Goal: Task Accomplishment & Management: Complete application form

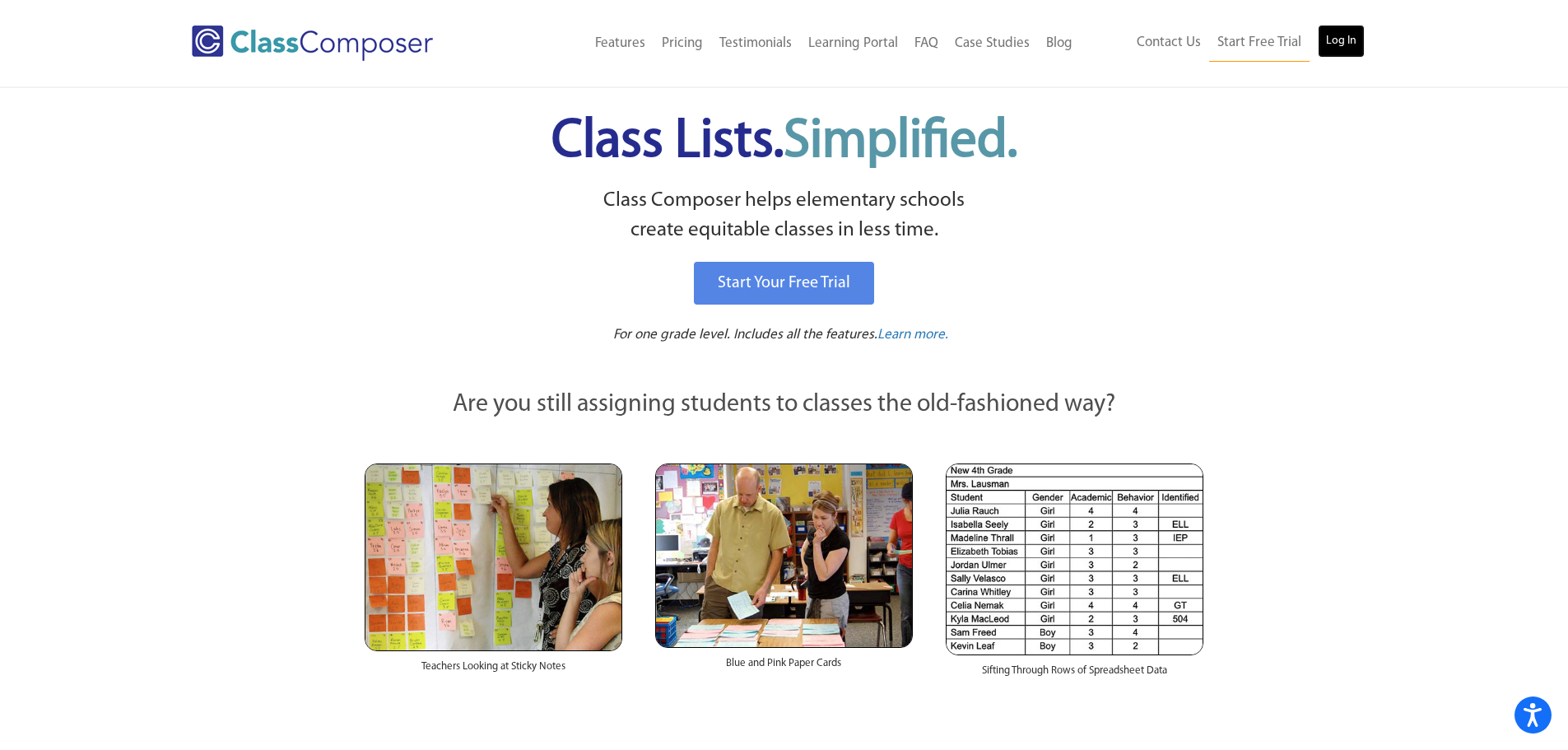
click at [1327, 33] on link "Log In" at bounding box center [1341, 41] width 47 height 33
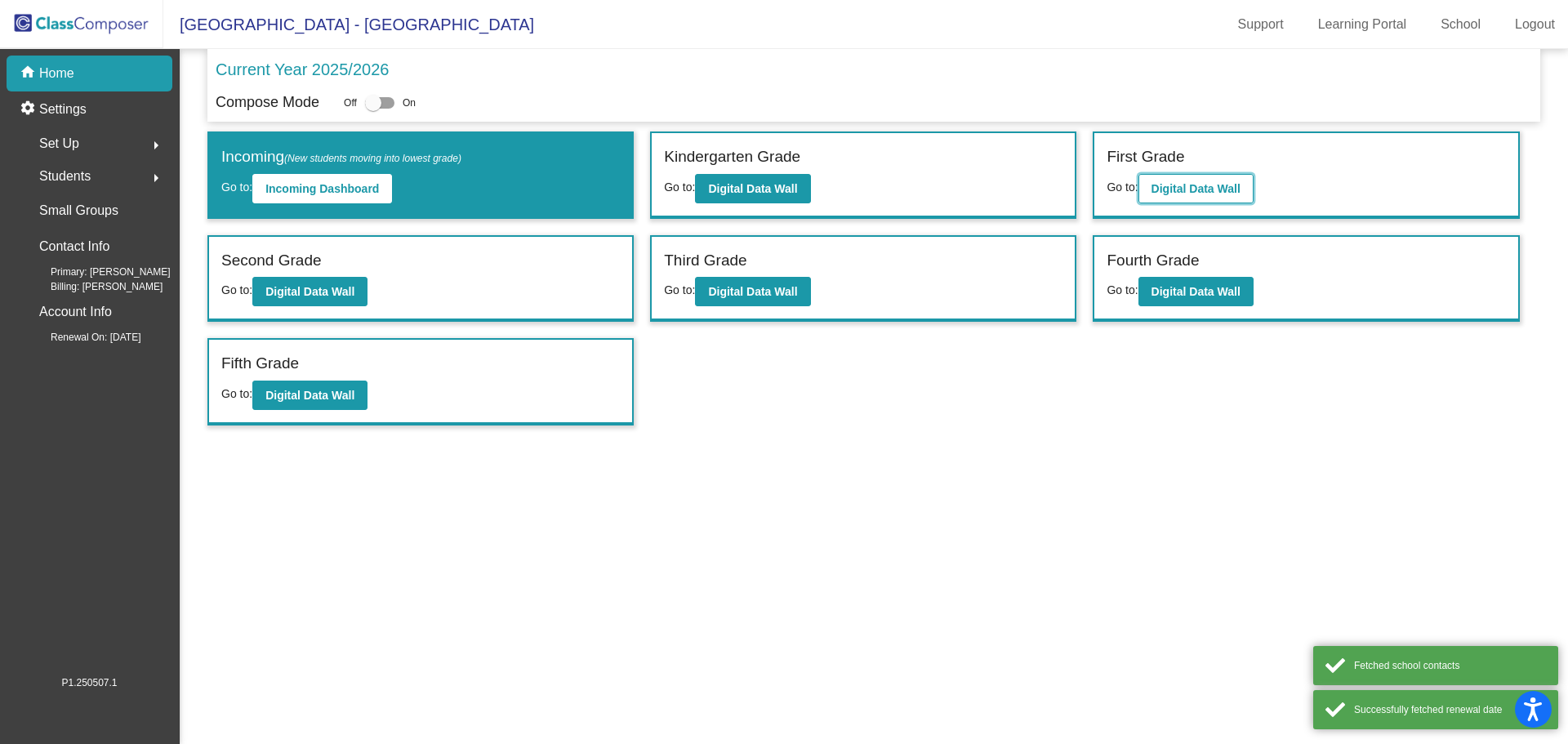
click at [1209, 197] on button "Digital Data Wall" at bounding box center [1196, 188] width 115 height 29
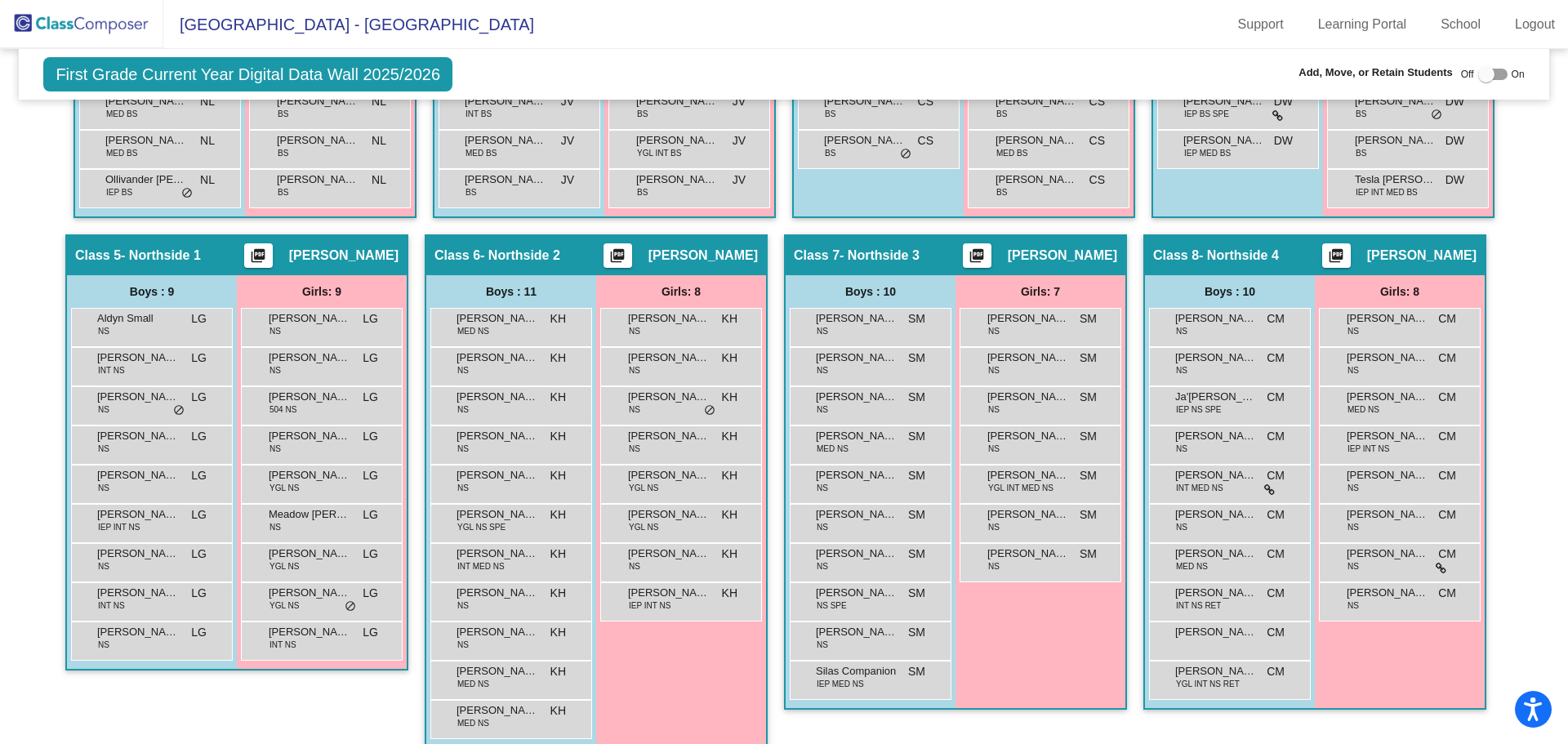
scroll to position [1225, 0]
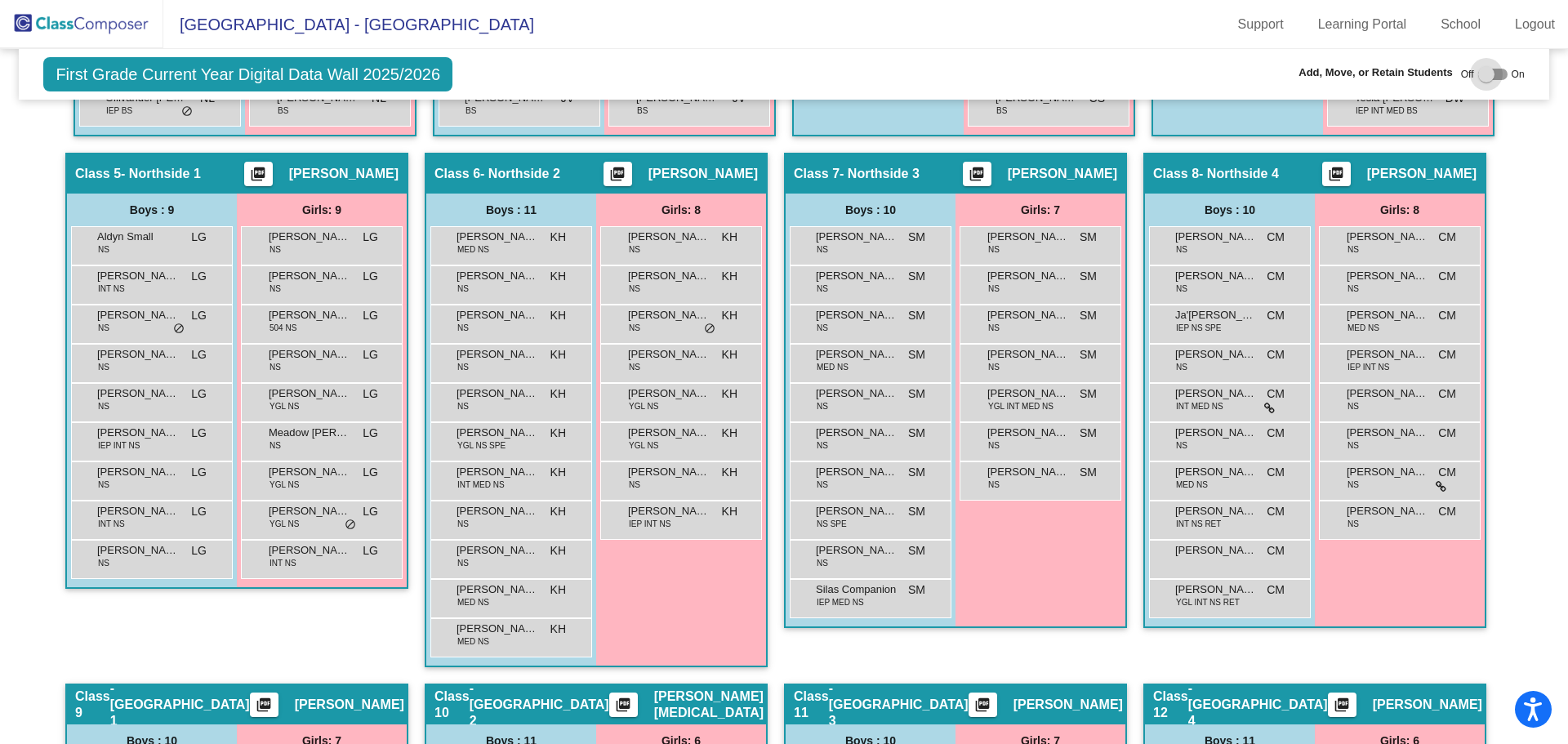
click at [1483, 75] on div at bounding box center [1486, 74] width 17 height 17
checkbox input "true"
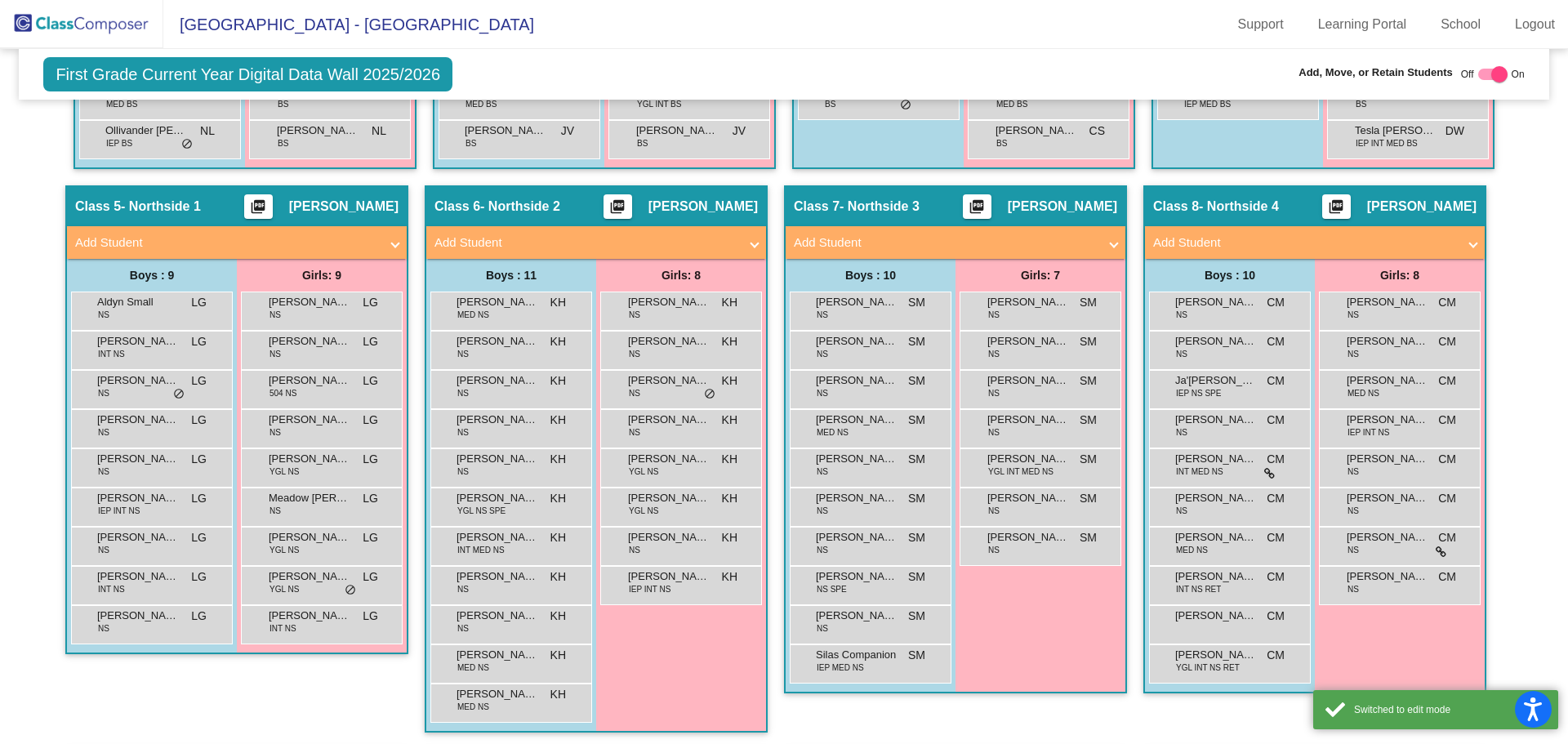
scroll to position [1258, 0]
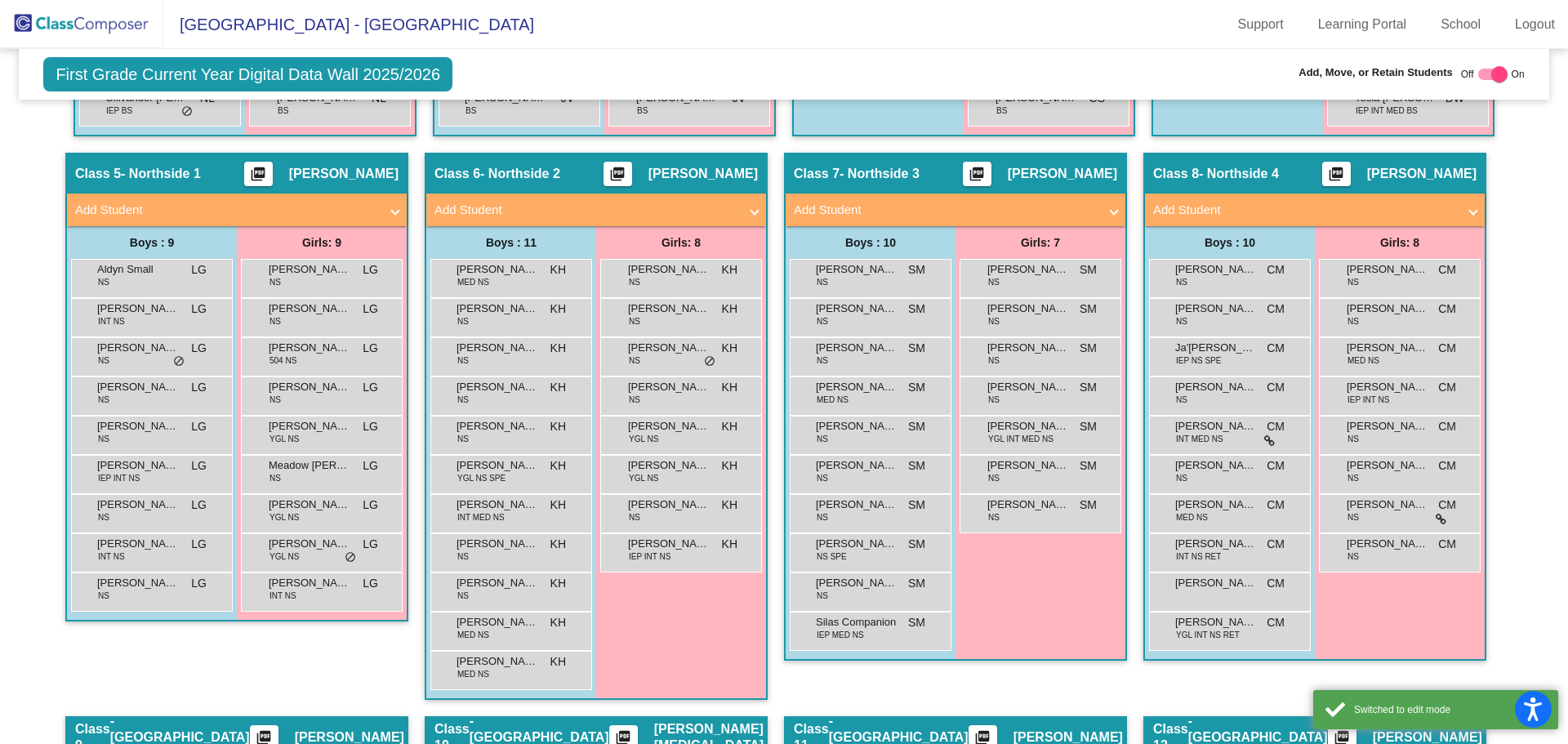
click at [1096, 191] on div "Class 7 - Northside 3 picture_as_pdf [PERSON_NAME]" at bounding box center [955, 174] width 339 height 39
click at [1095, 202] on span "Add Student" at bounding box center [952, 210] width 316 height 19
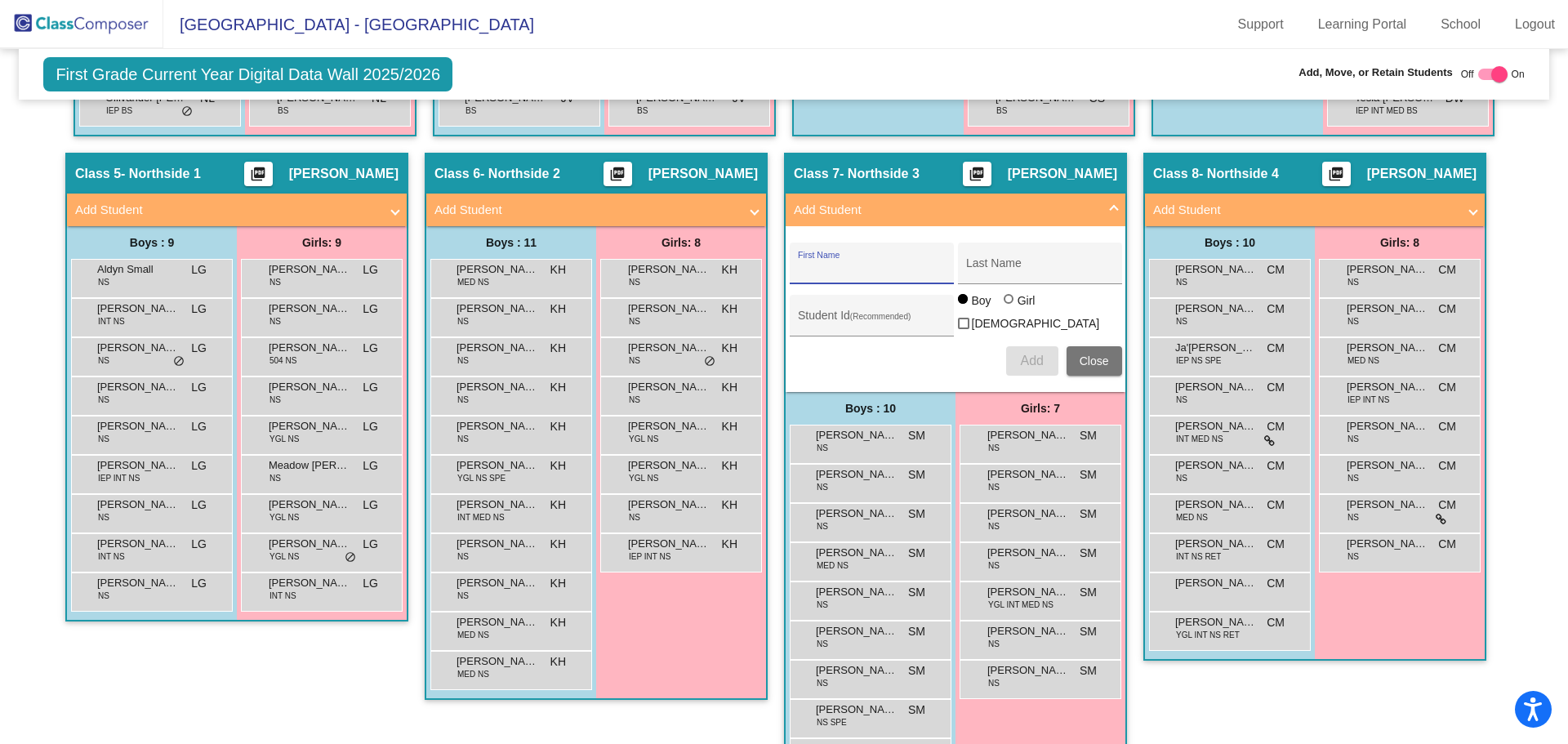
drag, startPoint x: 820, startPoint y: 272, endPoint x: 805, endPoint y: 257, distance: 21.2
click at [820, 272] on input "First Name" at bounding box center [871, 269] width 147 height 13
type input "?"
click at [801, 267] on input "[PERSON_NAME]" at bounding box center [871, 269] width 147 height 13
type input "Elliana"
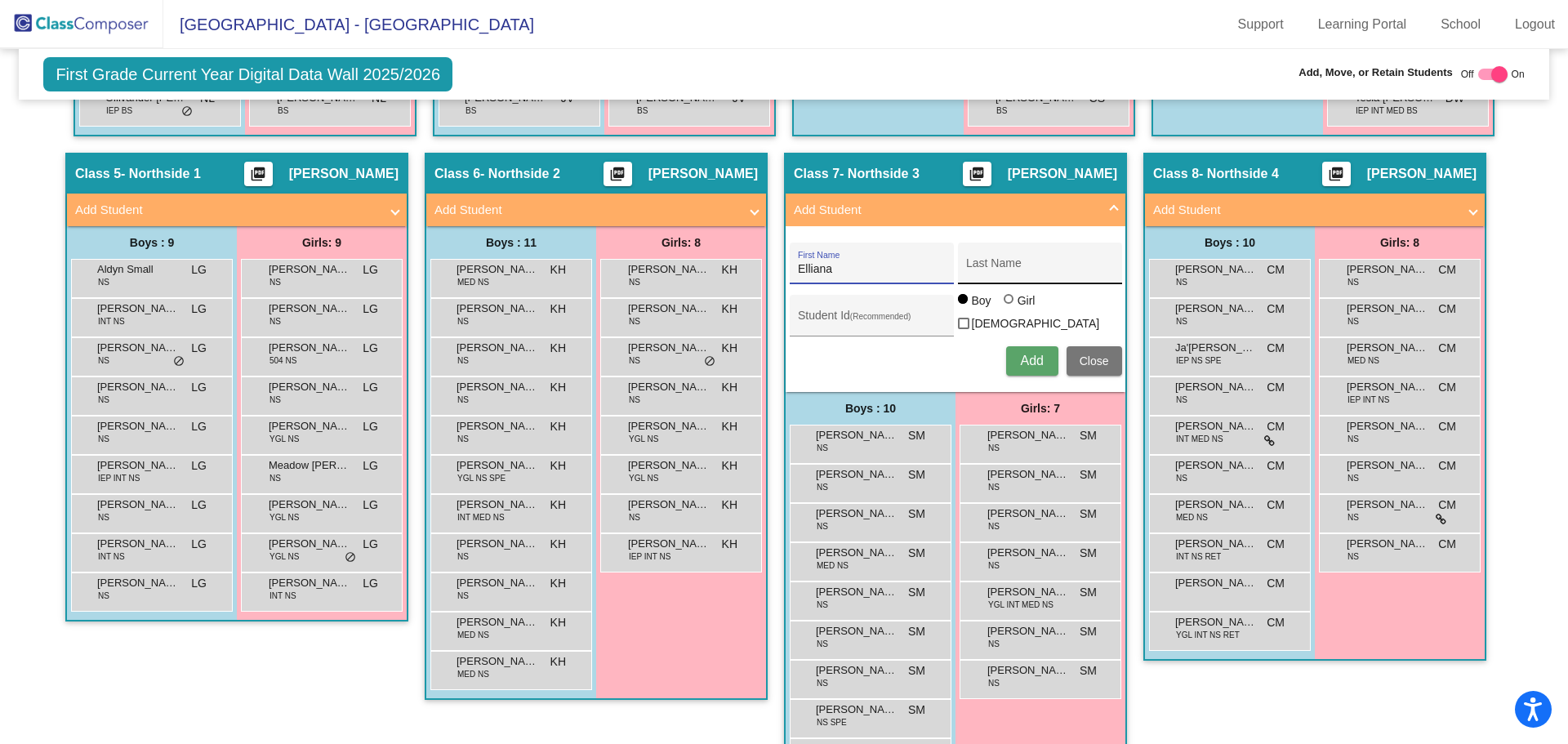
click at [1014, 268] on input "Last Name" at bounding box center [1039, 269] width 147 height 13
paste input "[PERSON_NAME]"
type input "[PERSON_NAME]"
click at [835, 326] on input "Student Id (Recommended)" at bounding box center [871, 322] width 147 height 13
paste input "509041"
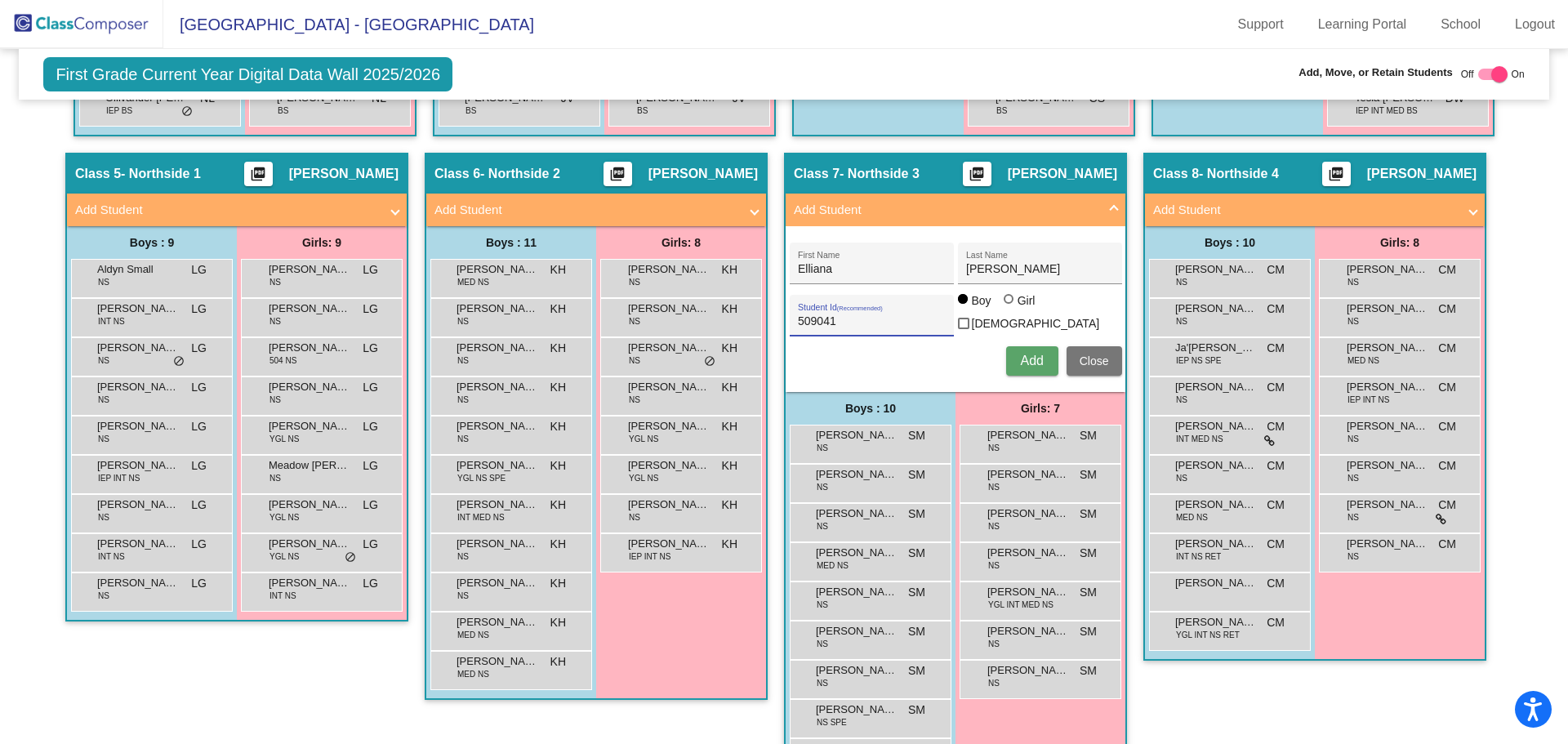
type input "509041"
click at [1033, 353] on span "Add" at bounding box center [1031, 361] width 23 height 14
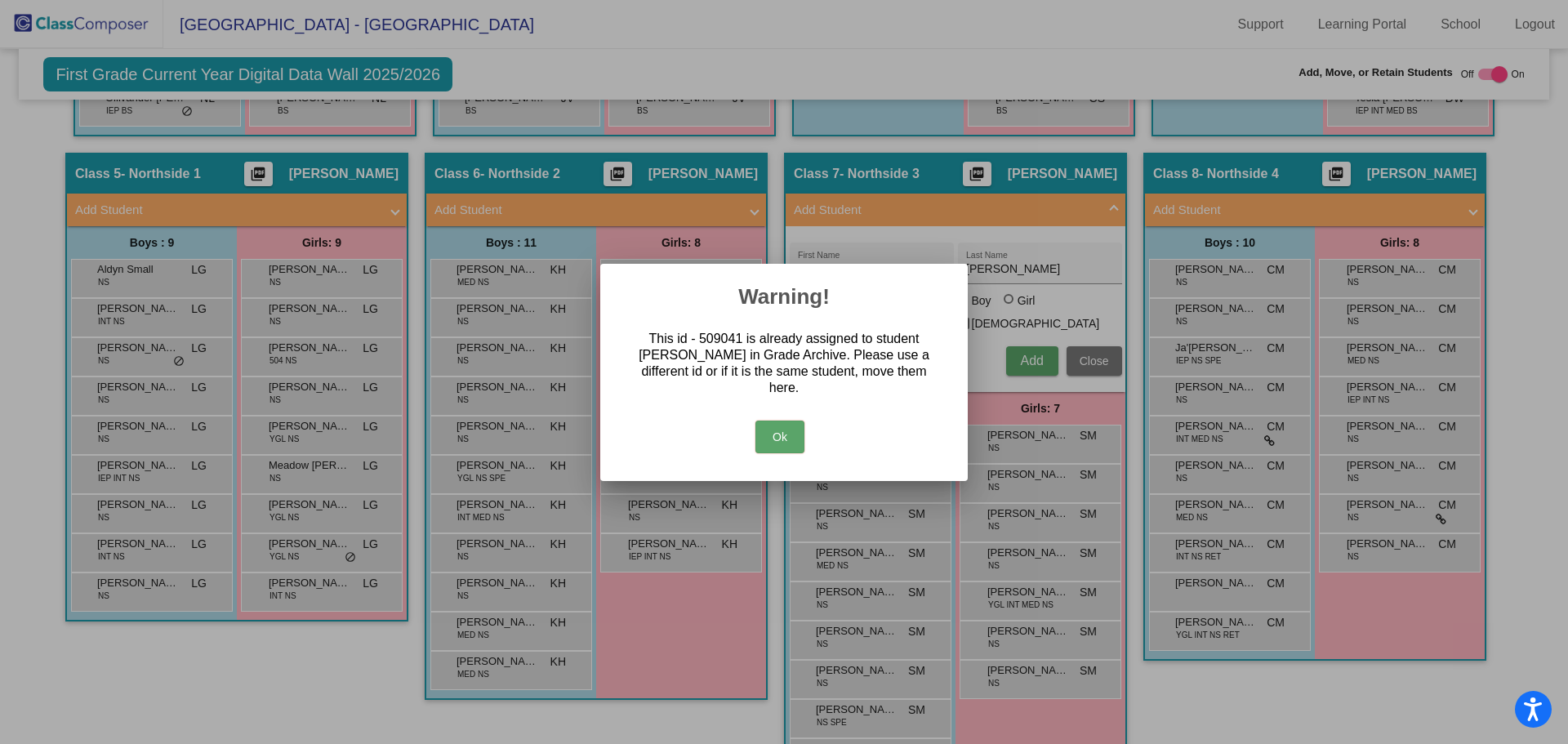
click at [788, 425] on button "Ok" at bounding box center [780, 436] width 49 height 33
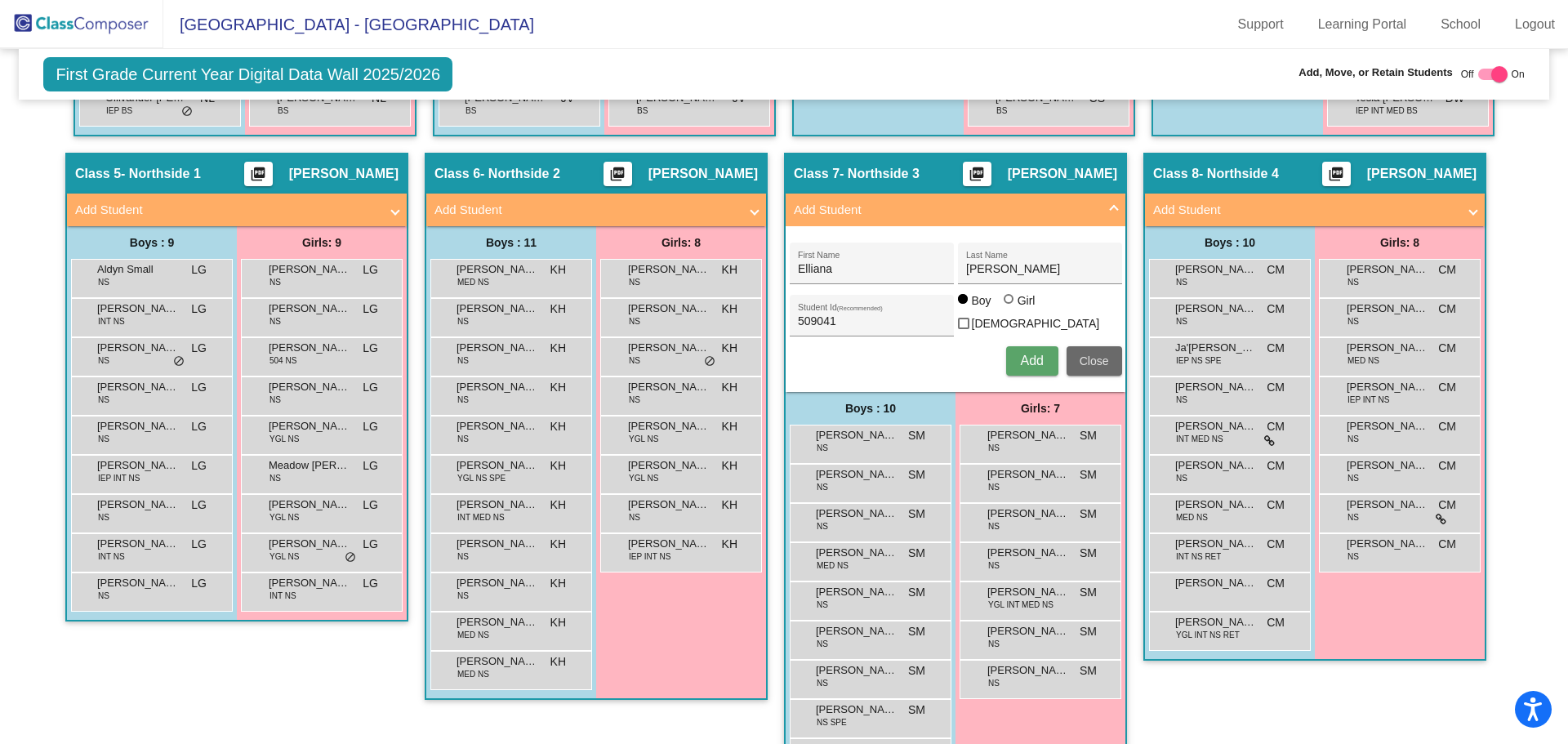
click at [1085, 370] on button "Close" at bounding box center [1094, 361] width 56 height 29
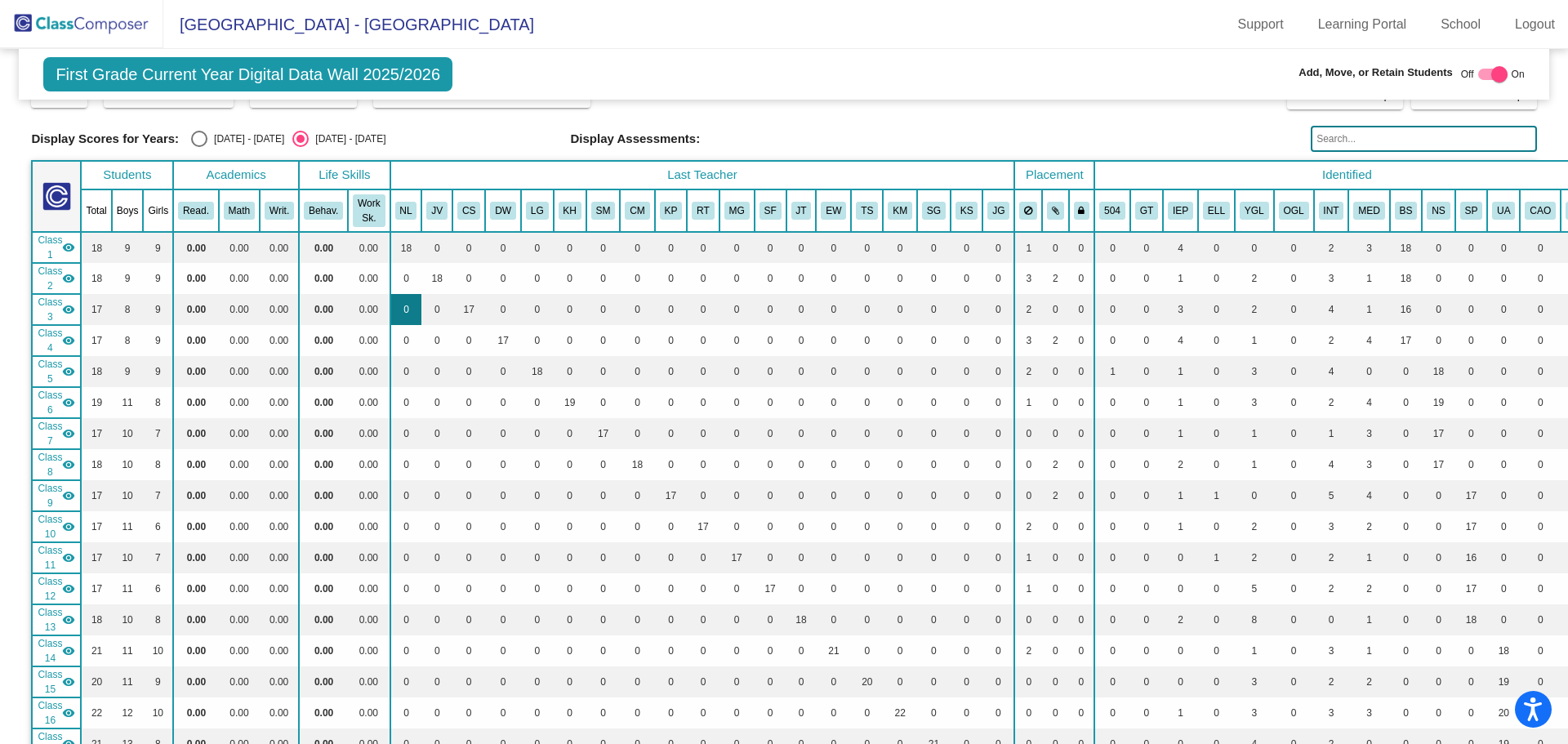
scroll to position [0, 0]
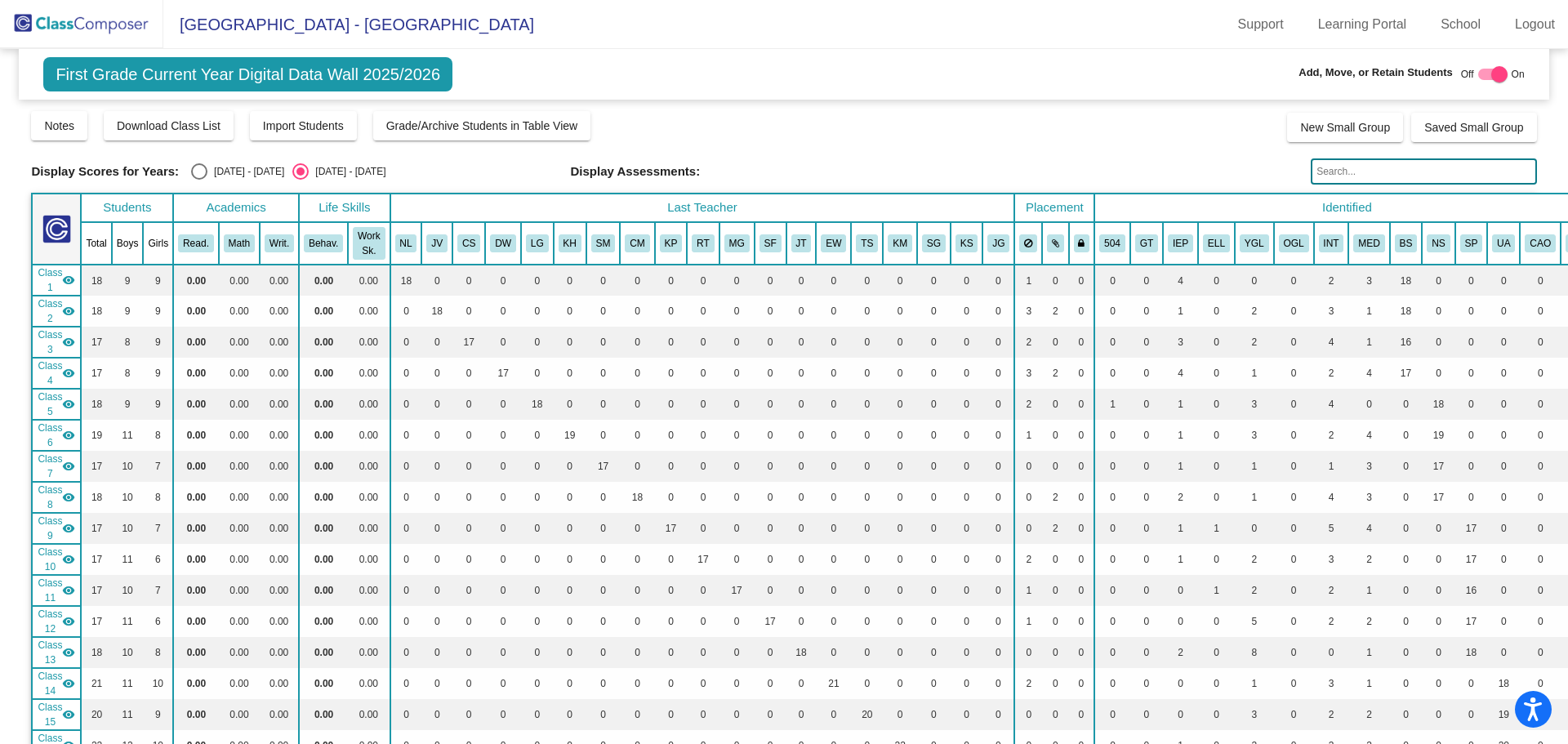
click at [129, 24] on img at bounding box center [81, 24] width 163 height 48
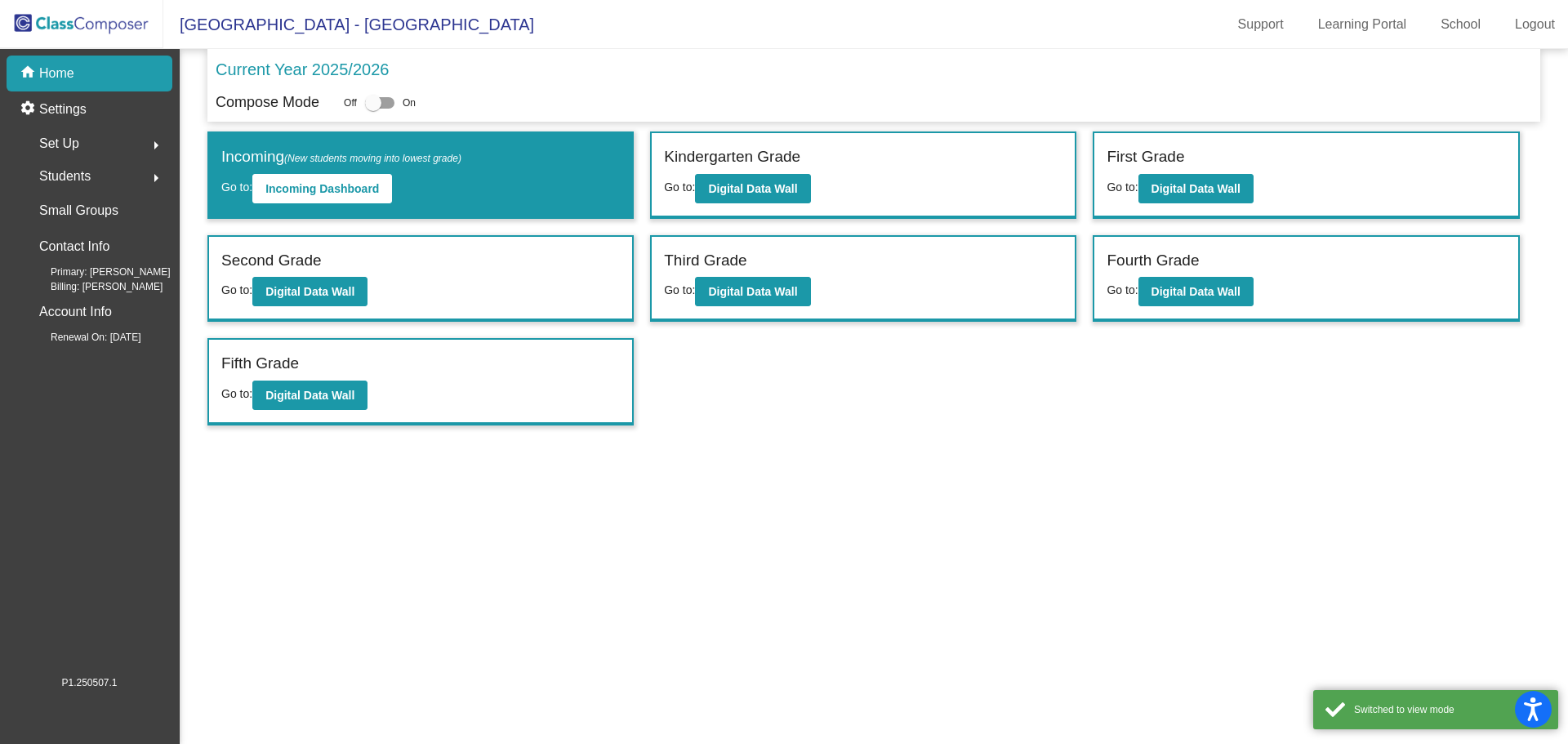
click at [95, 180] on div "Students arrow_right" at bounding box center [94, 176] width 156 height 33
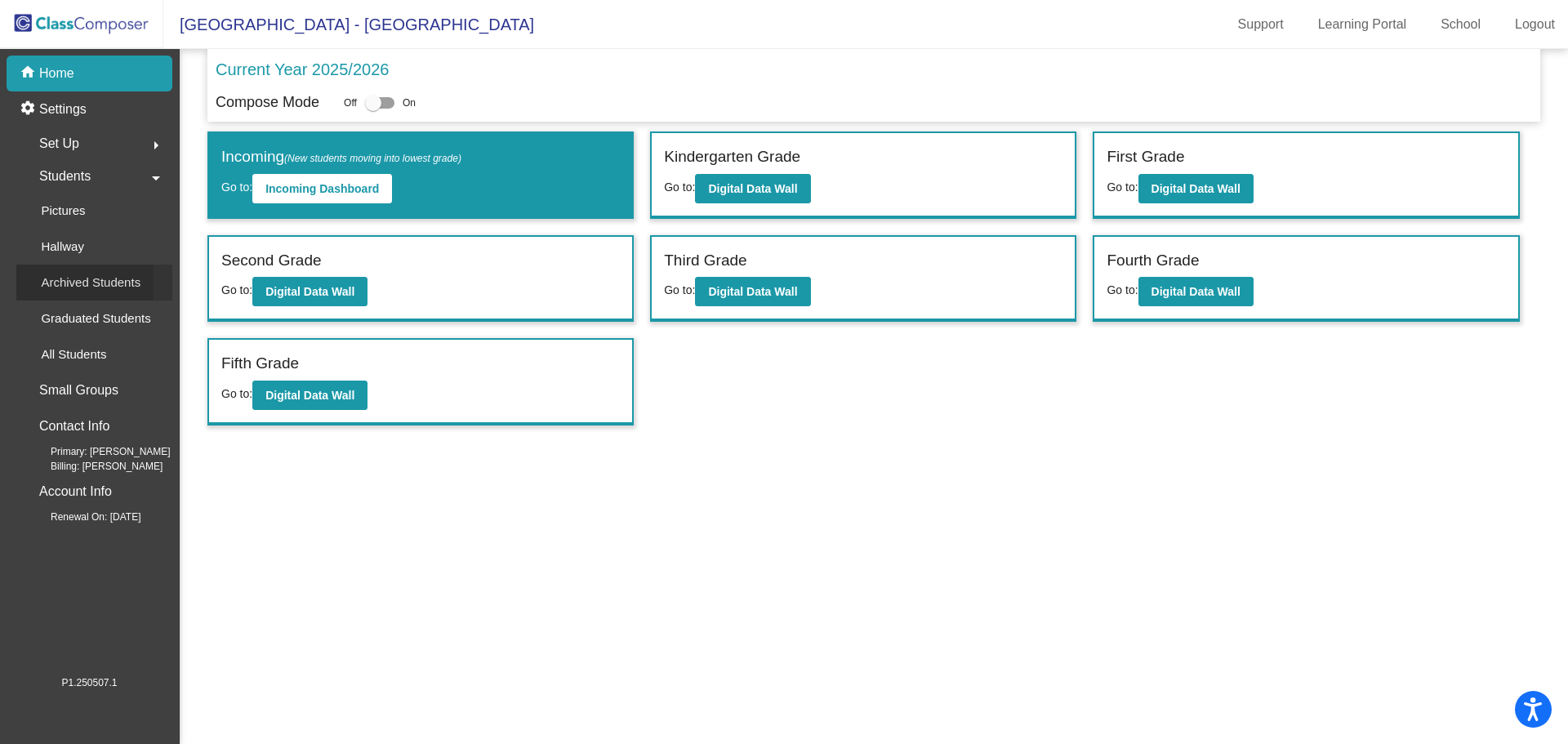
click at [90, 275] on p "Archived Students" at bounding box center [90, 282] width 100 height 19
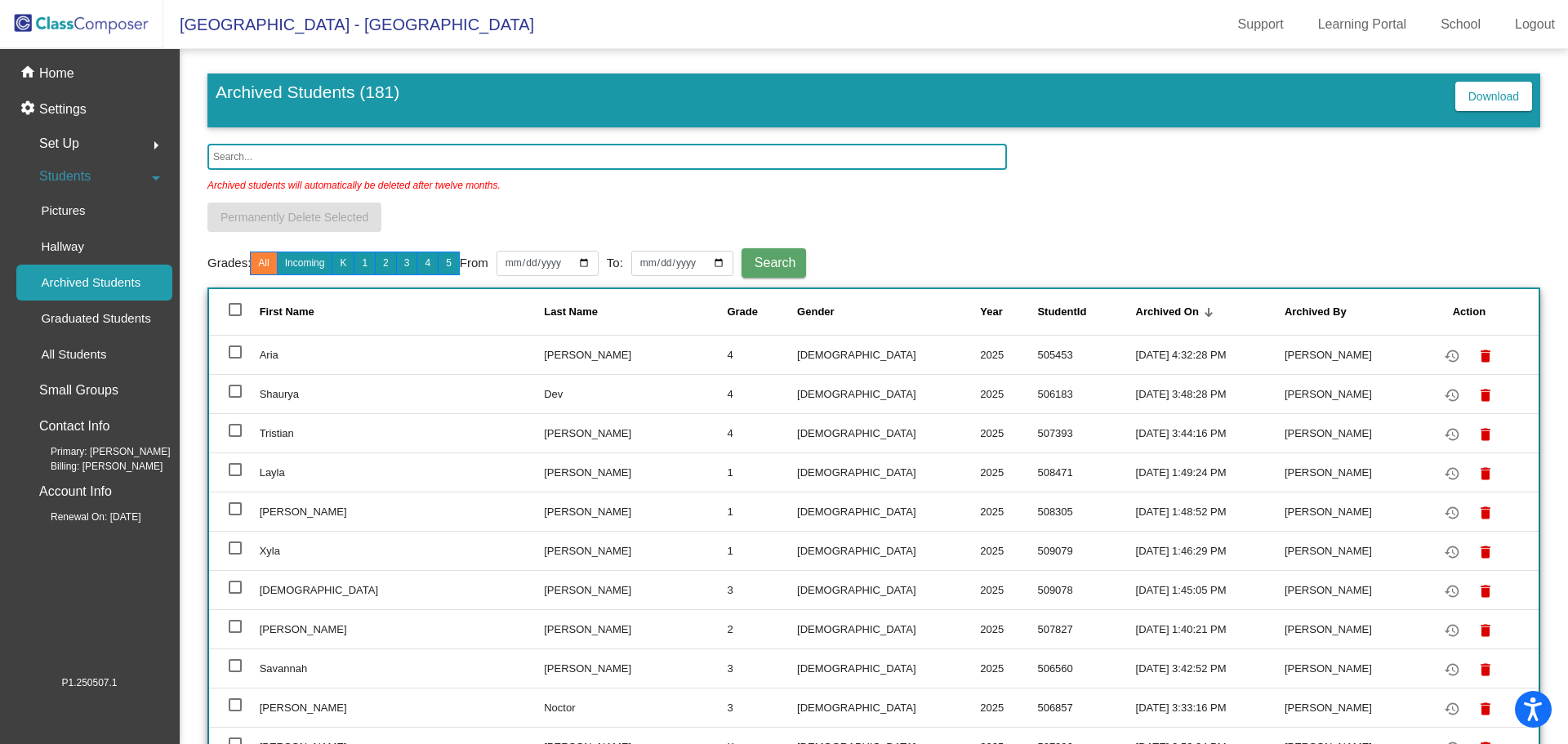
paste input "509041"
type input "509041"
click at [773, 259] on span "Search" at bounding box center [775, 263] width 41 height 14
click at [268, 155] on input "509041" at bounding box center [606, 157] width 799 height 26
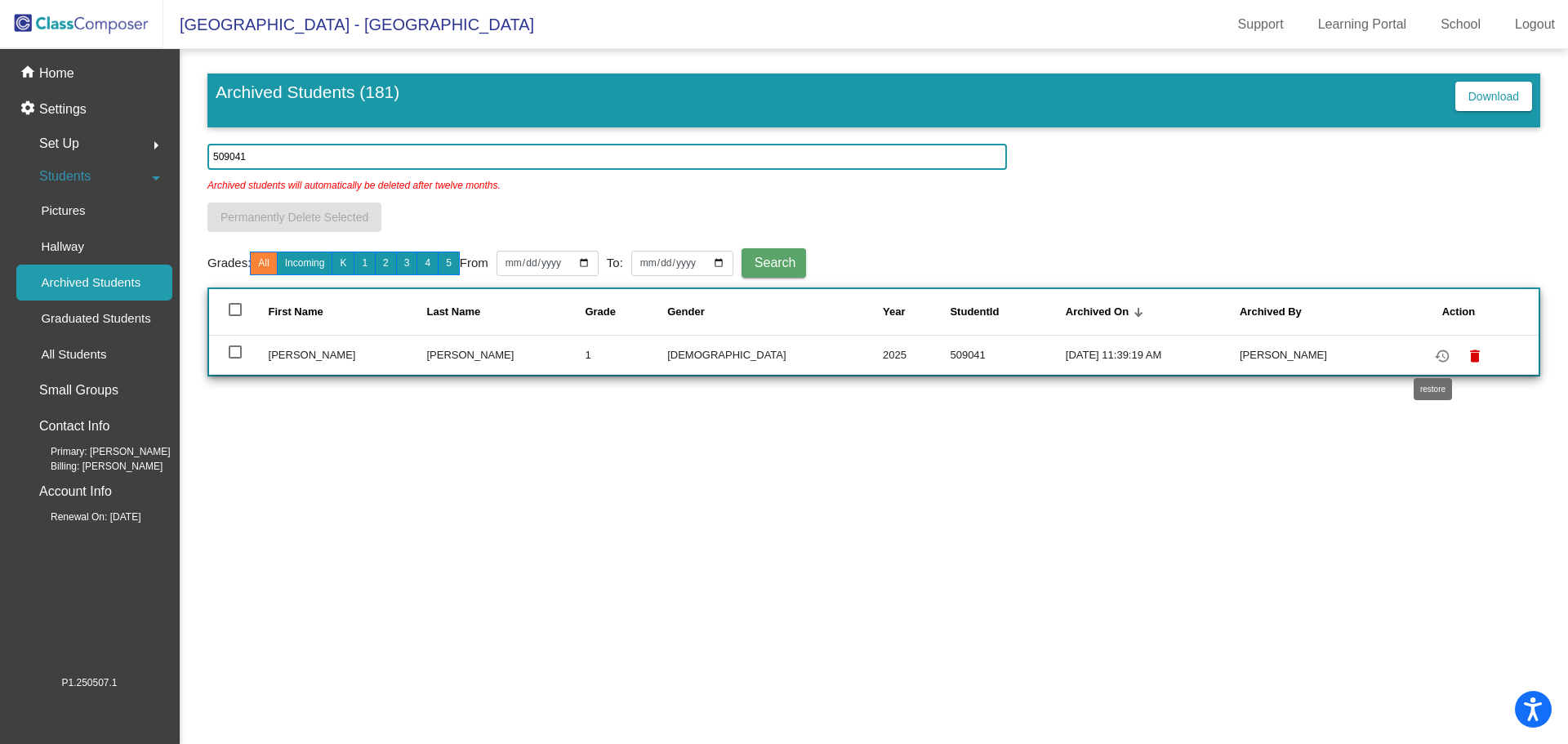
click at [1439, 353] on mat-icon "restore" at bounding box center [1442, 356] width 19 height 19
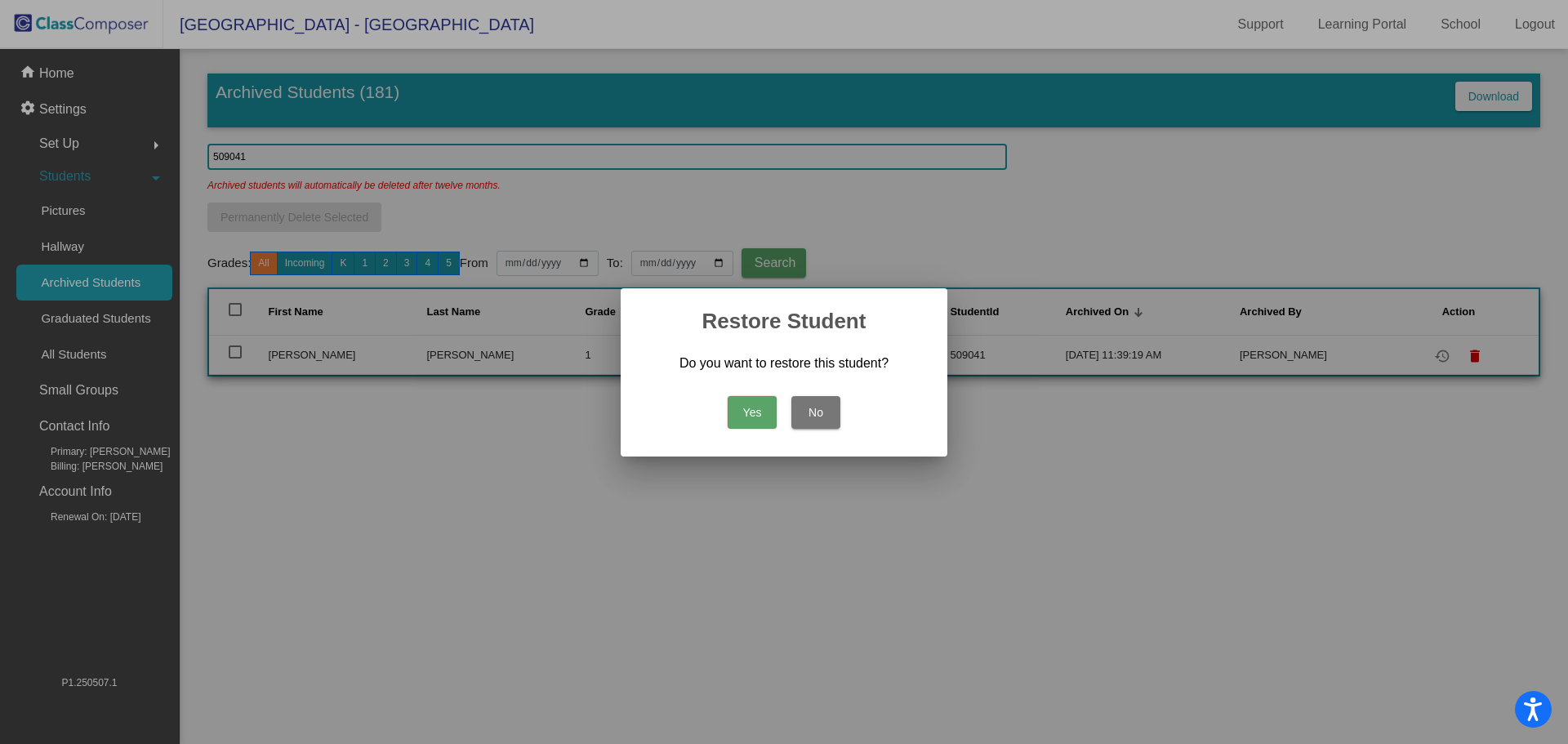
click at [747, 401] on button "Yes" at bounding box center [753, 412] width 49 height 33
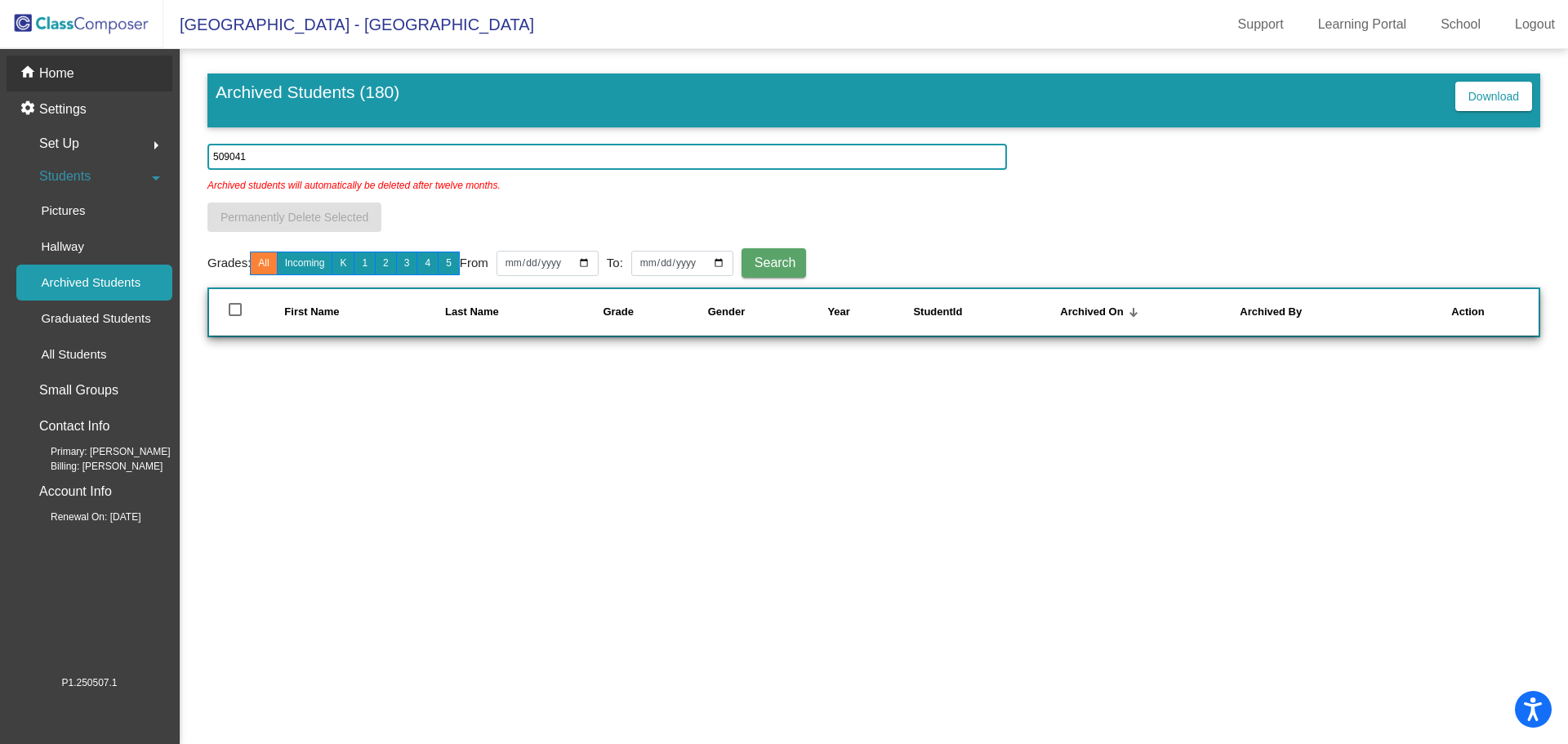
click at [92, 76] on div "home Home" at bounding box center [89, 73] width 166 height 36
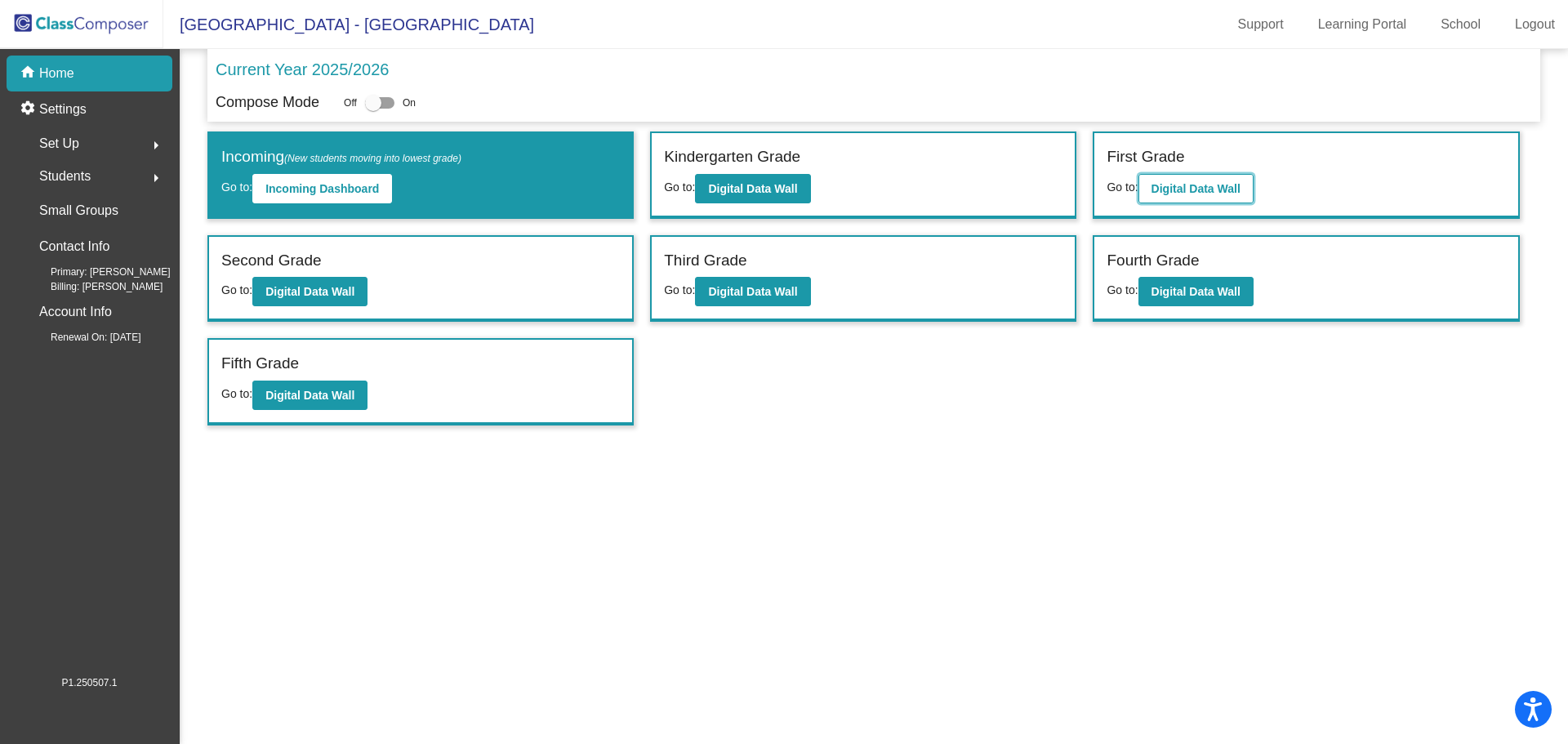
click at [1198, 186] on b "Digital Data Wall" at bounding box center [1195, 189] width 89 height 13
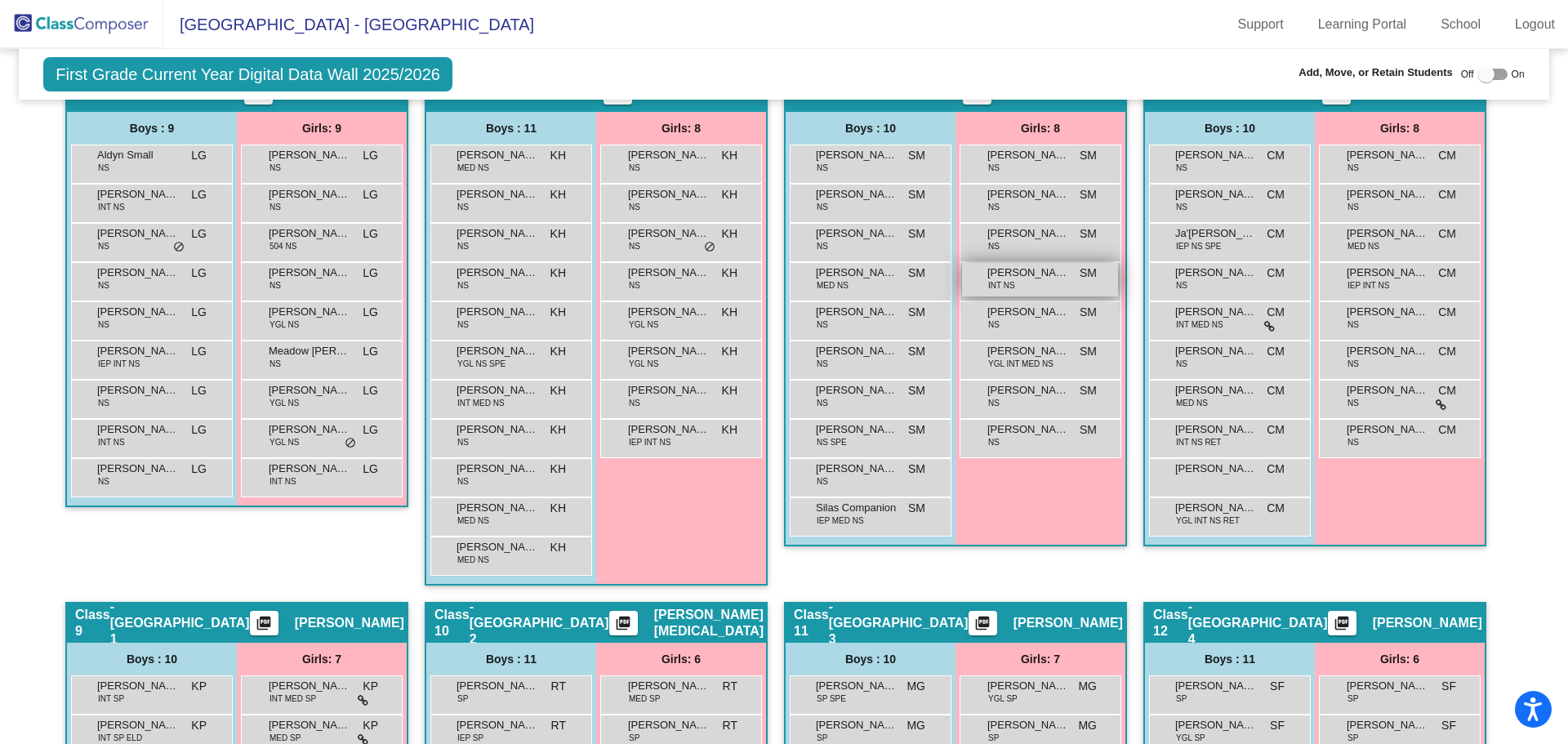
scroll to position [1143, 0]
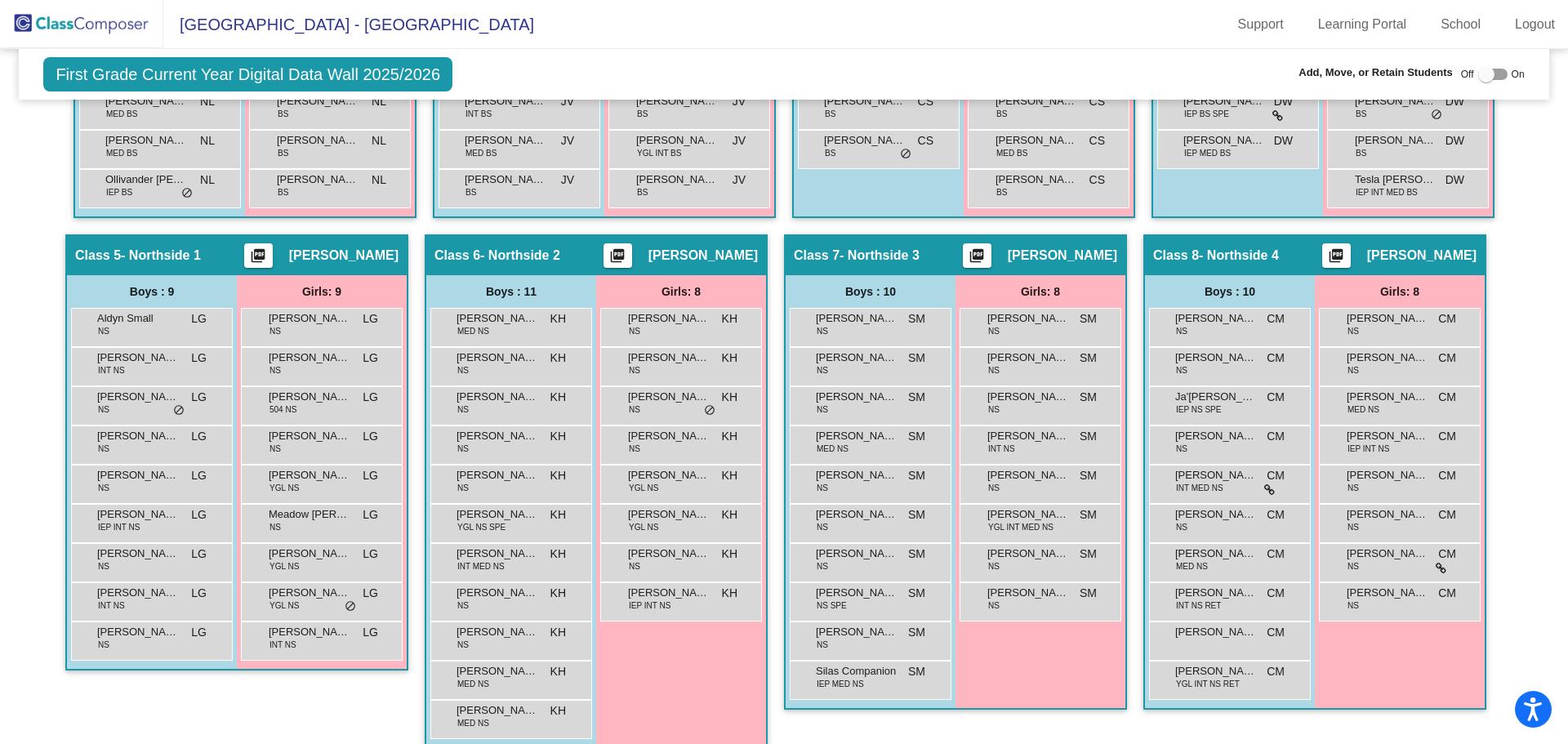
click at [1478, 75] on div at bounding box center [1486, 74] width 17 height 17
checkbox input "true"
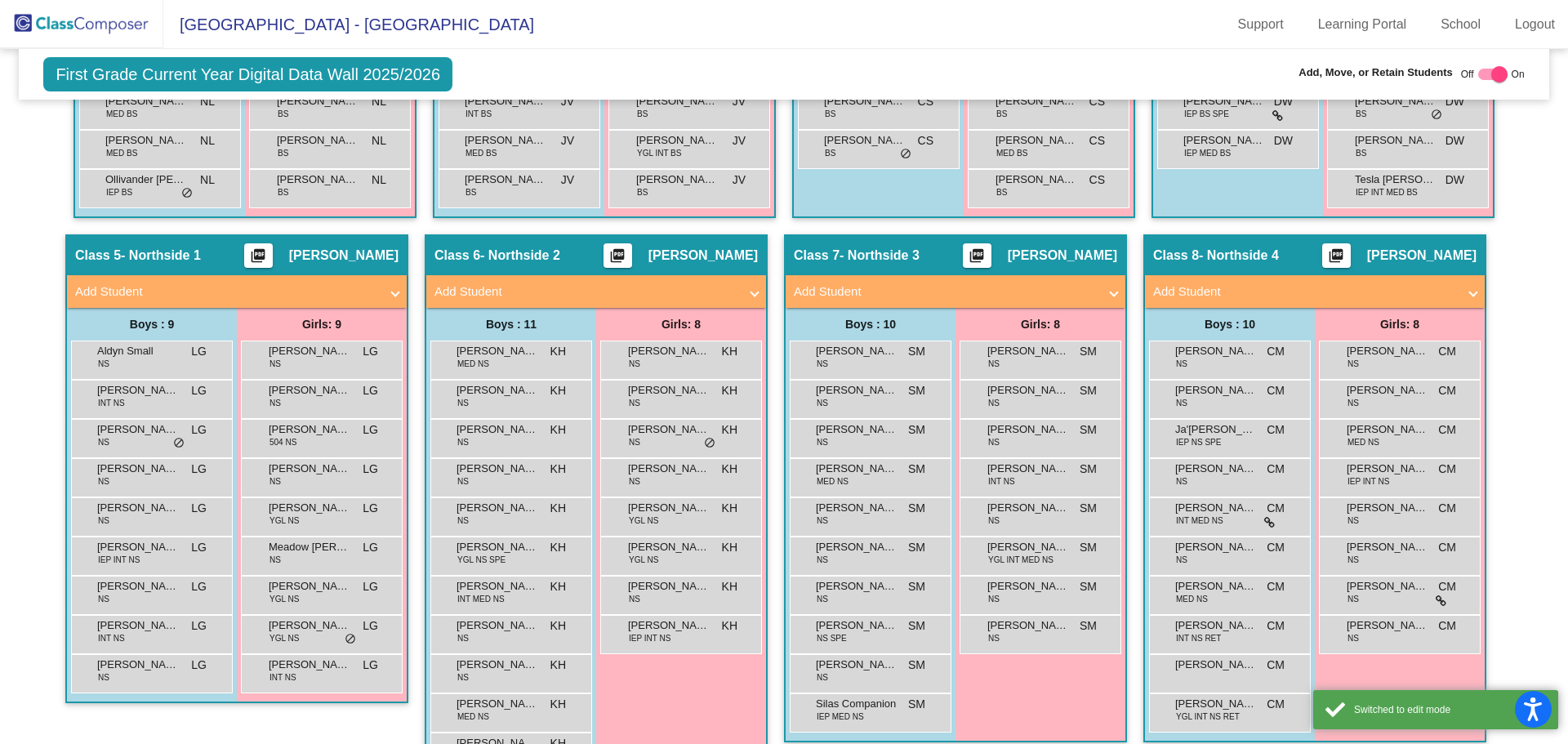
click at [992, 295] on mat-panel-title "Add Student" at bounding box center [946, 292] width 304 height 19
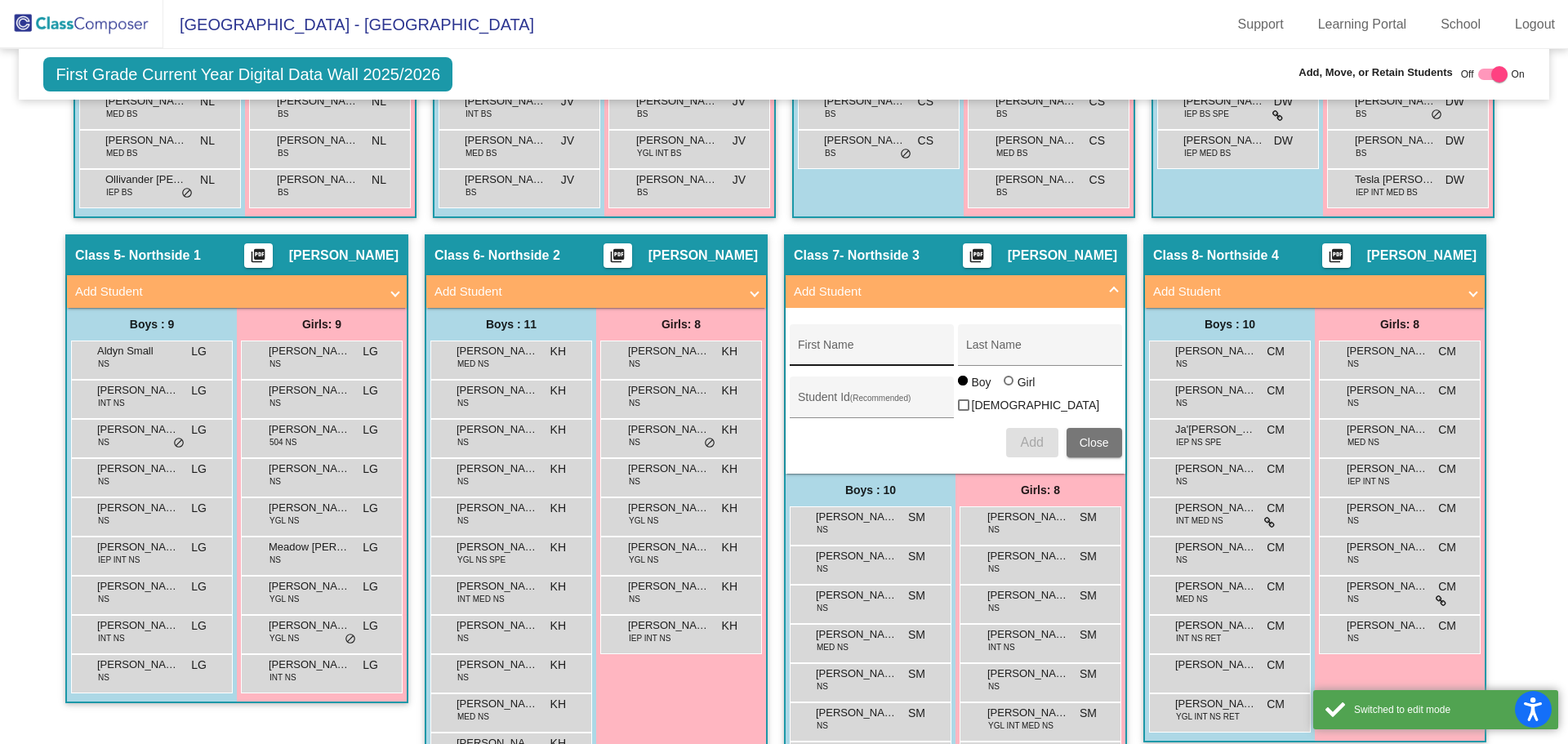
click at [873, 350] on input "First Name" at bounding box center [871, 351] width 147 height 13
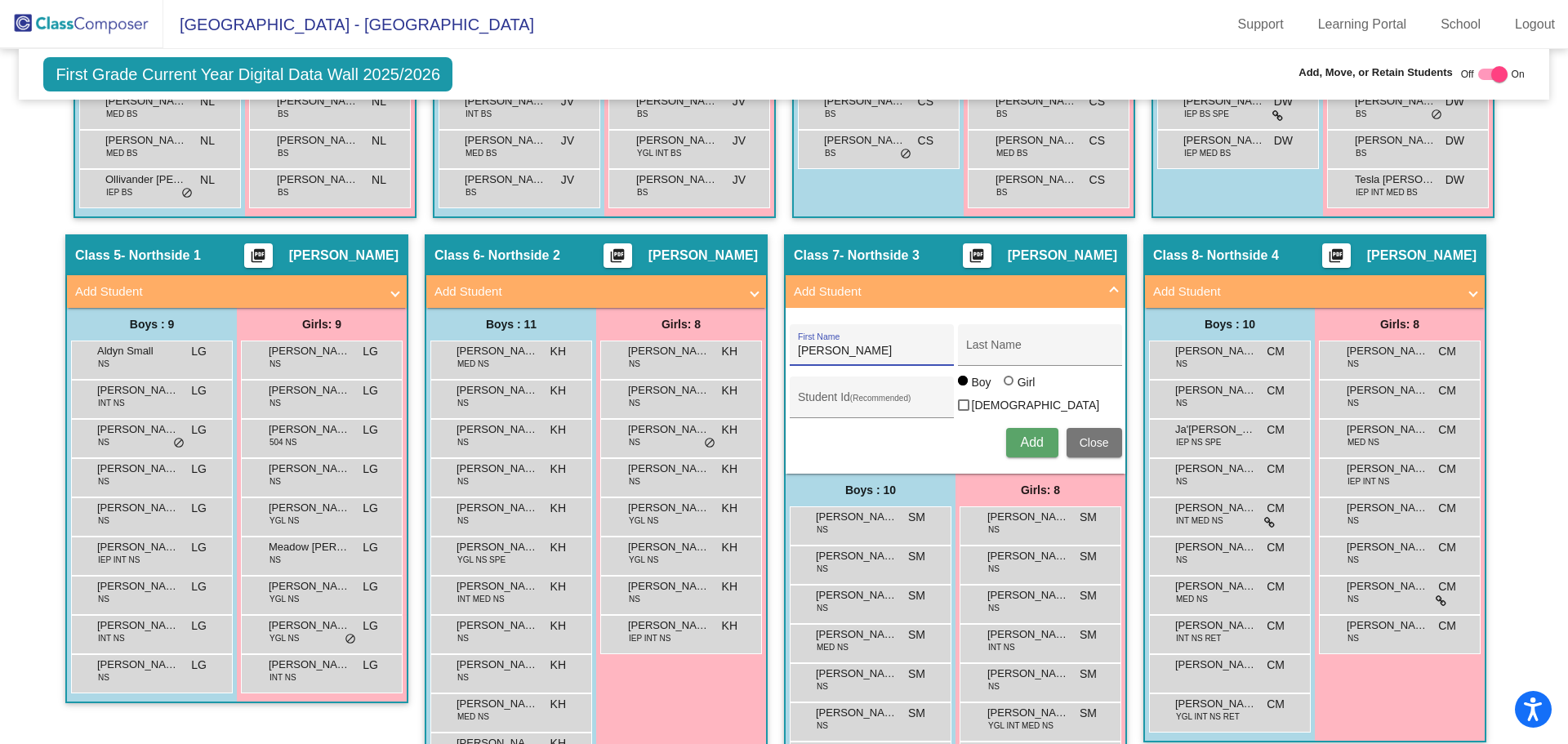
click at [798, 347] on input "[PERSON_NAME]" at bounding box center [871, 351] width 147 height 13
type input "Elliana"
click at [978, 354] on input "Last Name" at bounding box center [1039, 351] width 147 height 13
drag, startPoint x: 978, startPoint y: 354, endPoint x: 888, endPoint y: 395, distance: 98.9
click at [889, 397] on input "Student Id (Recommended)" at bounding box center [871, 403] width 147 height 13
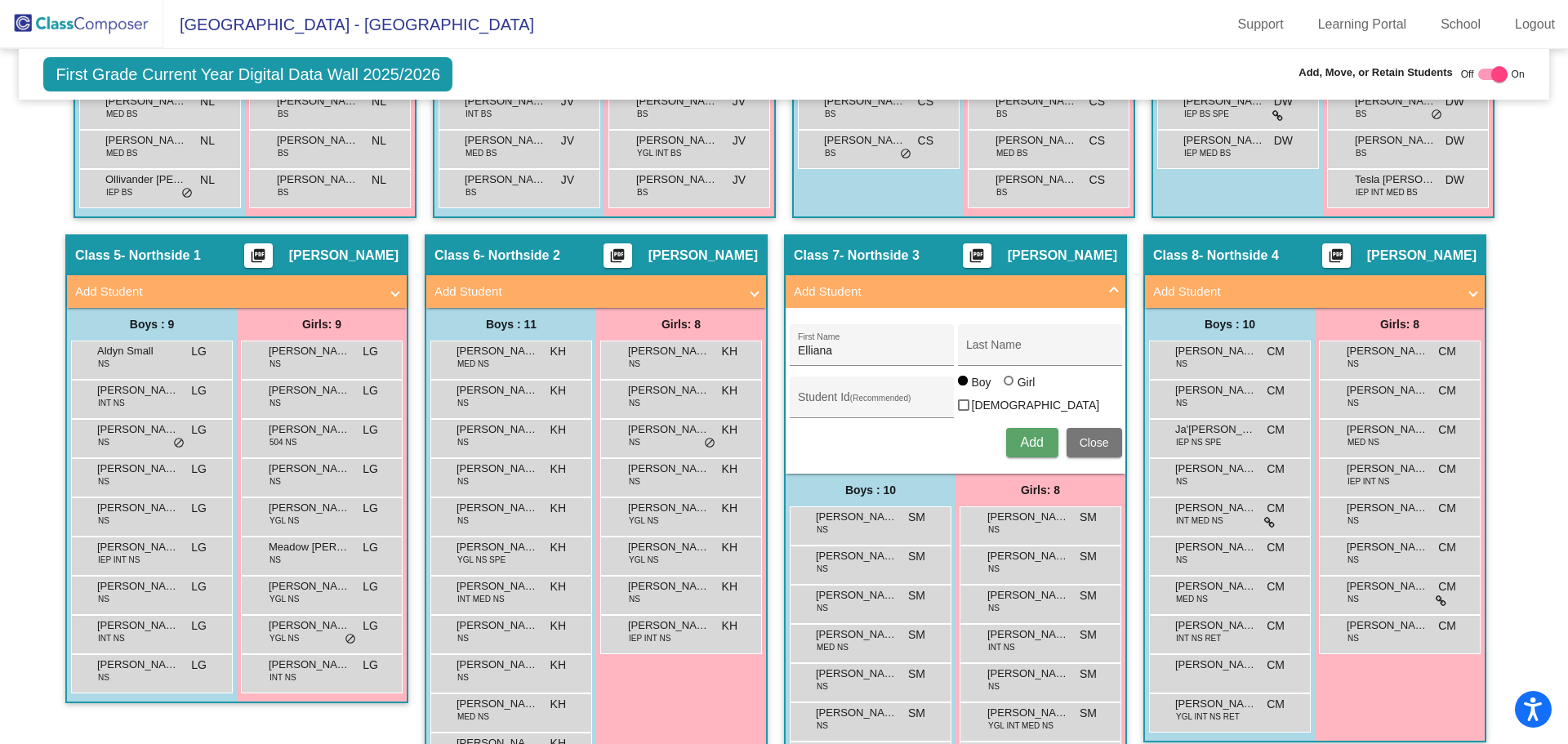
drag, startPoint x: 831, startPoint y: 409, endPoint x: 854, endPoint y: 453, distance: 49.6
click at [856, 460] on div "Elliana First Name Last Name Student Id (Recommended) Boy Girl [DEMOGRAPHIC_DAT…" at bounding box center [956, 391] width 349 height 150
click at [858, 392] on div "Student Id (Recommended)" at bounding box center [871, 401] width 147 height 33
click at [1038, 347] on input "Last Name" at bounding box center [1039, 351] width 147 height 13
paste input "[PERSON_NAME]"
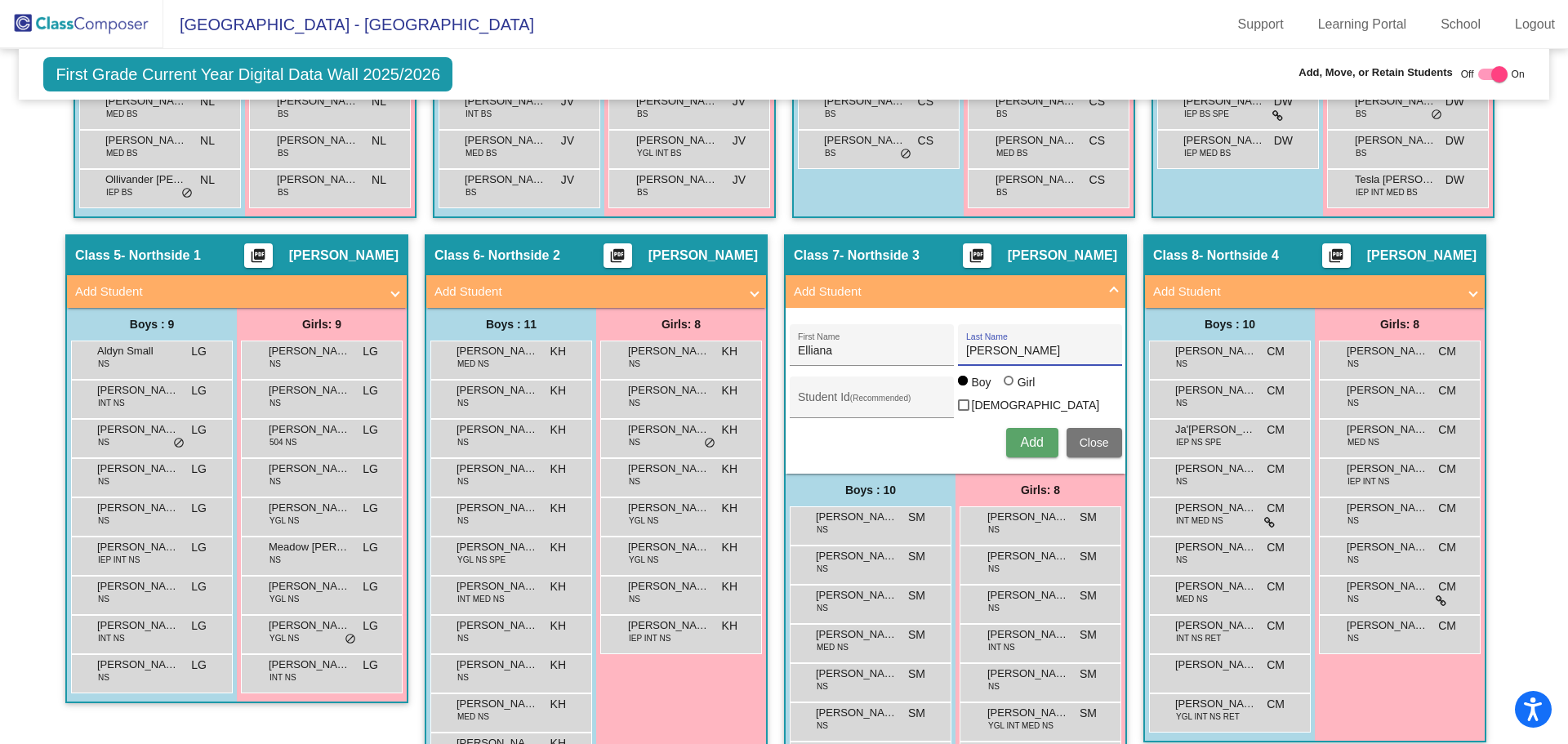
type input "[PERSON_NAME]"
click at [842, 400] on input "Student Id (Recommended)" at bounding box center [871, 403] width 147 height 13
paste input "509041"
type input "509041"
click at [1017, 389] on div "Girl" at bounding box center [1026, 382] width 19 height 17
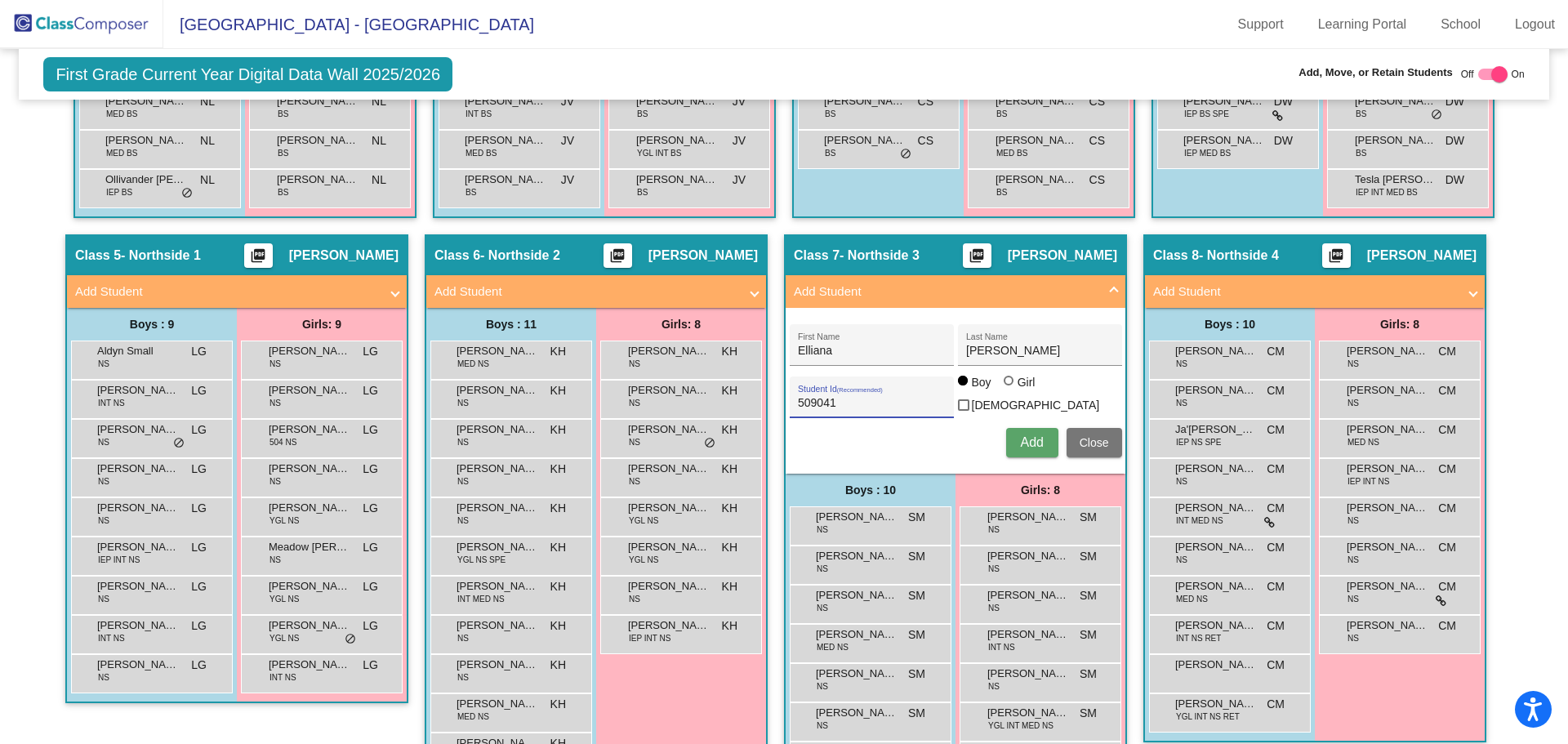
click at [1010, 389] on input "Girl" at bounding box center [1009, 389] width 1 height 1
radio input "true"
click at [1031, 440] on span "Add" at bounding box center [1031, 443] width 23 height 14
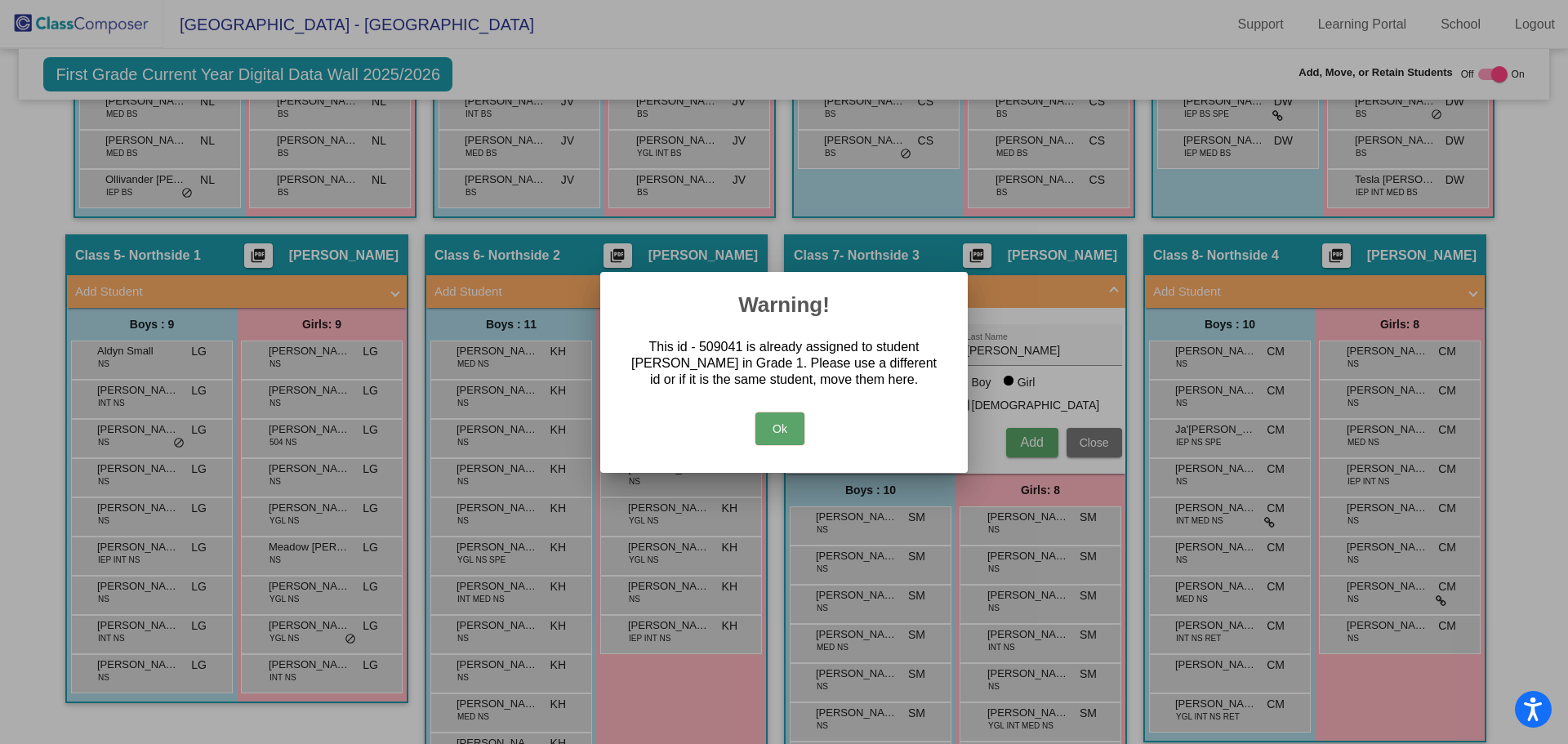
click at [799, 421] on button "Ok" at bounding box center [780, 428] width 49 height 33
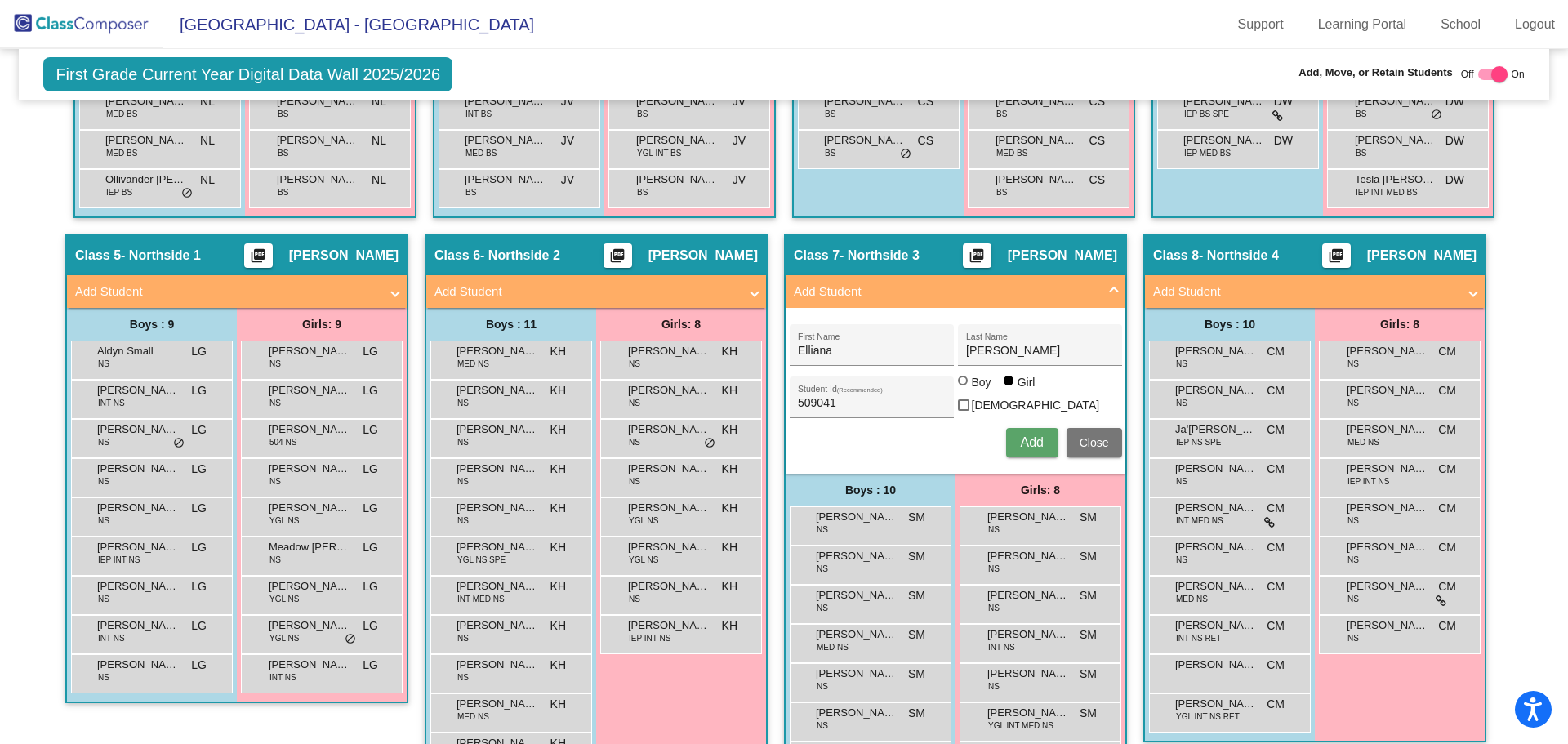
click at [1100, 443] on span "Close" at bounding box center [1094, 443] width 29 height 13
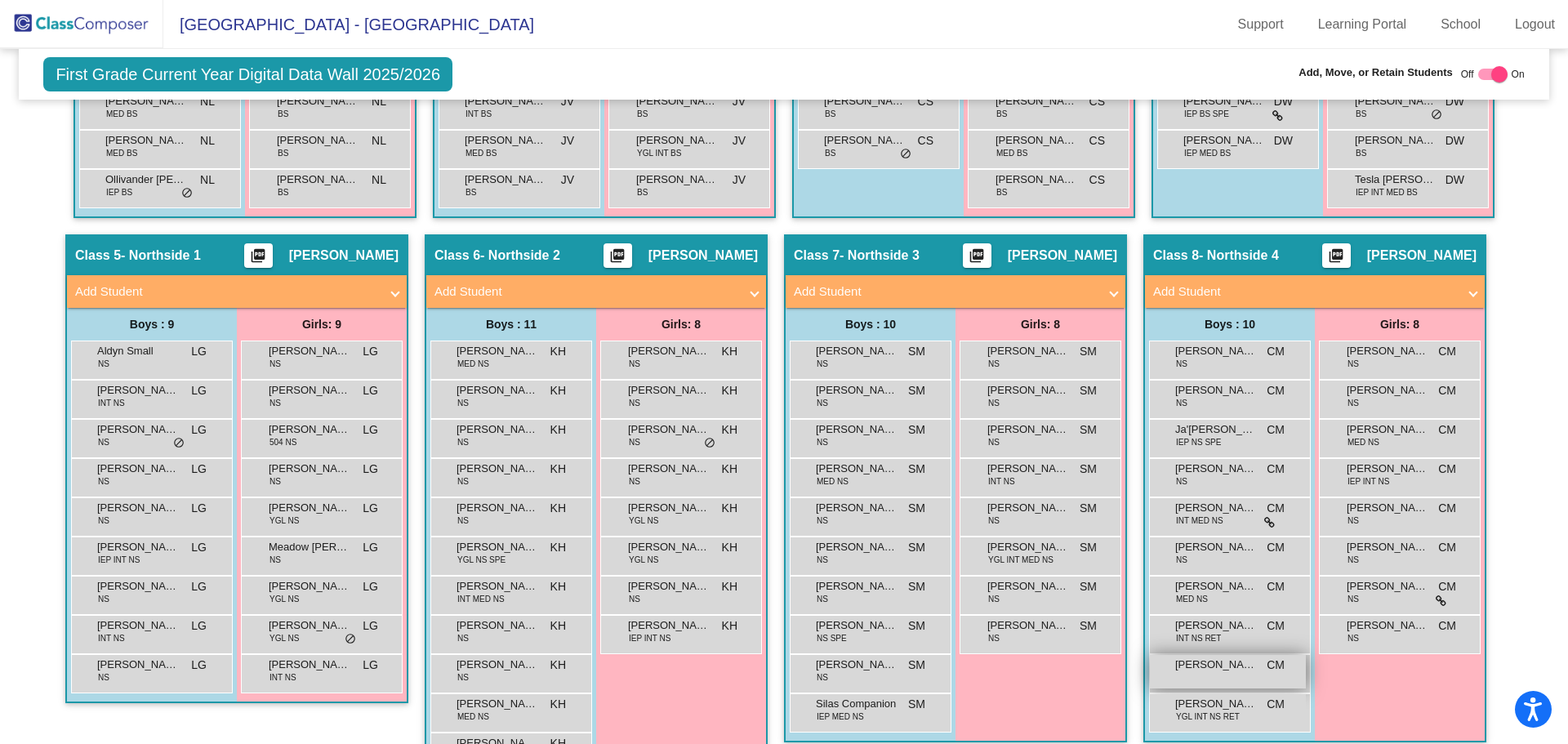
click at [1233, 668] on span "[PERSON_NAME]" at bounding box center [1215, 665] width 82 height 17
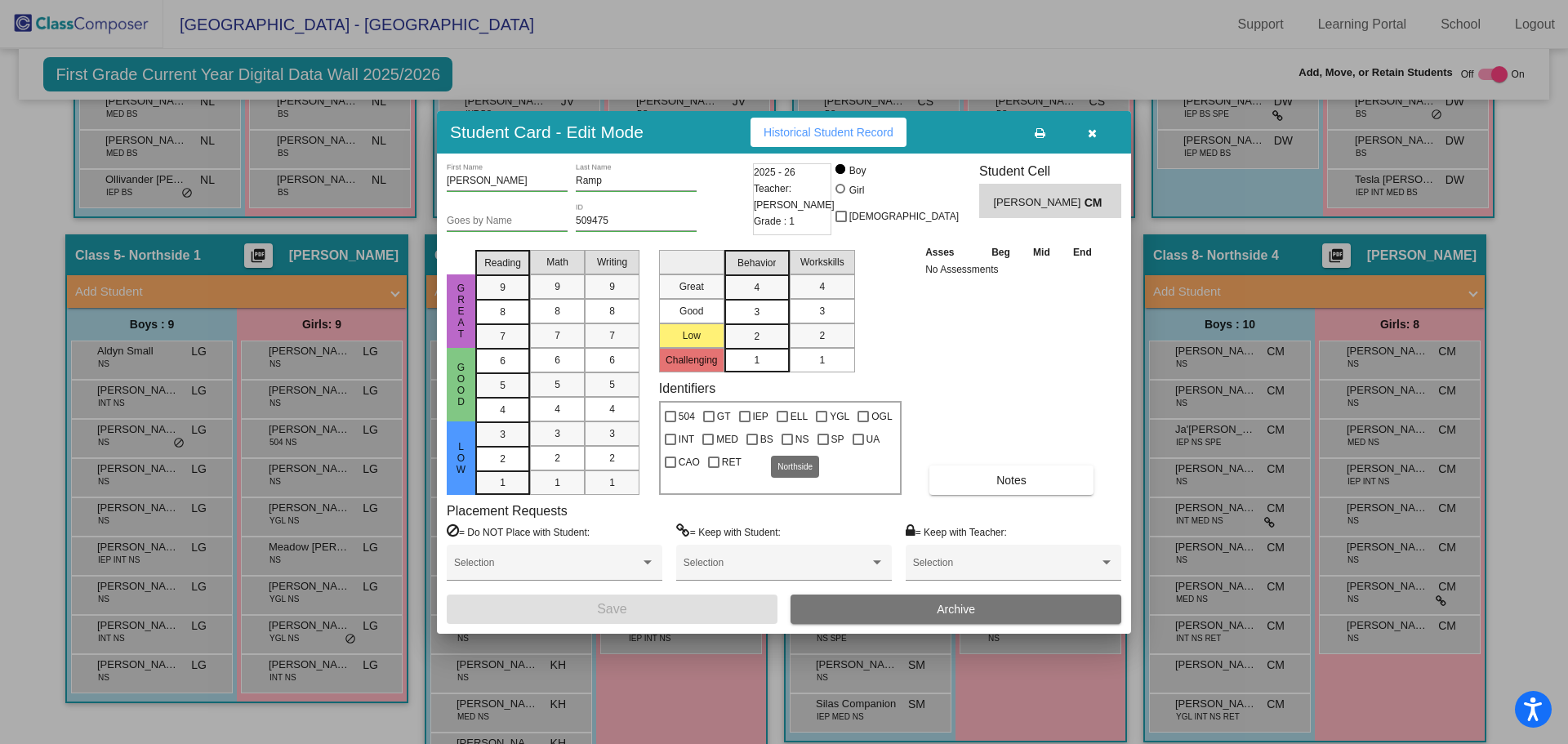
click at [784, 439] on div at bounding box center [787, 439] width 11 height 11
click at [786, 445] on input "NS" at bounding box center [786, 445] width 1 height 1
checkbox input "true"
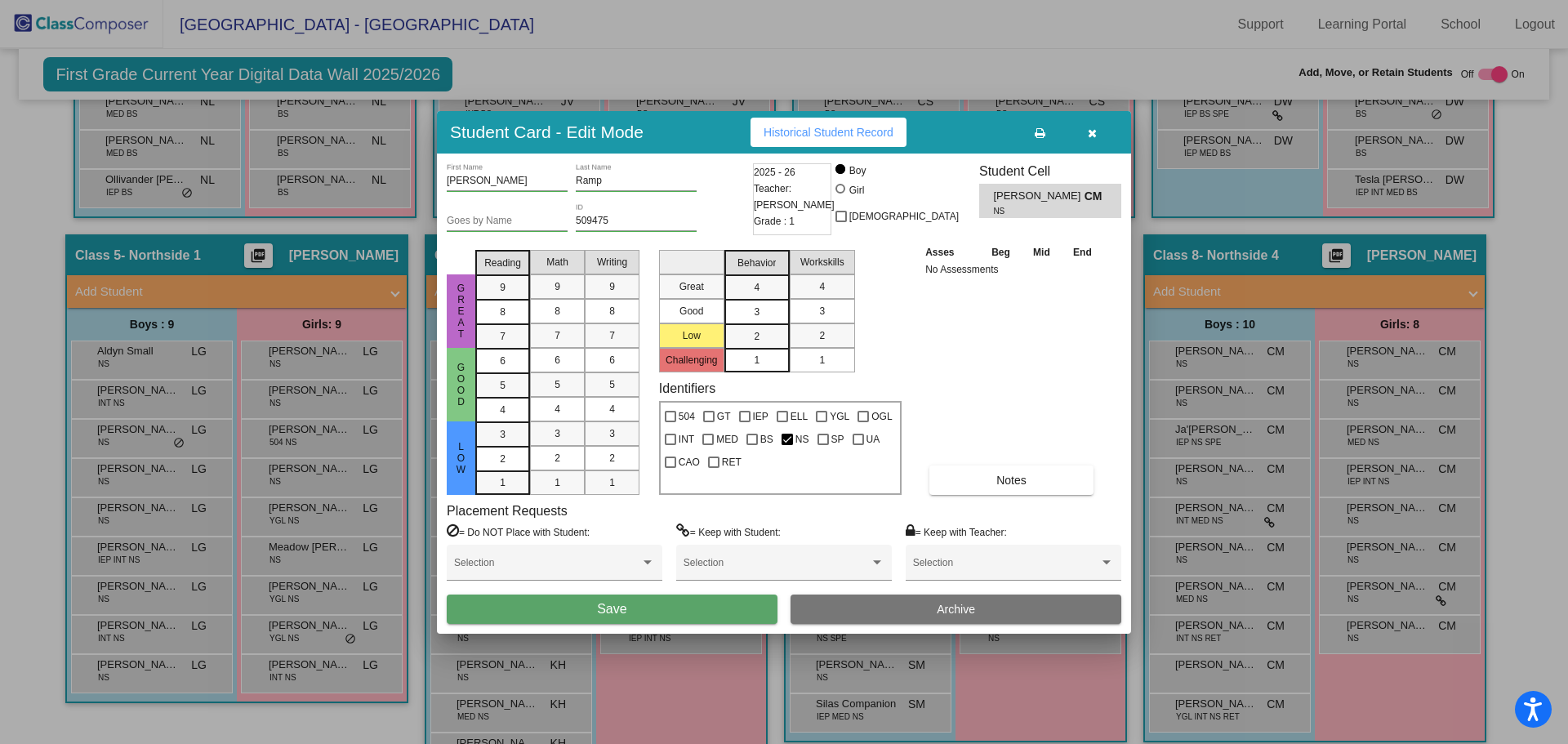
click at [734, 599] on button "Save" at bounding box center [612, 609] width 331 height 29
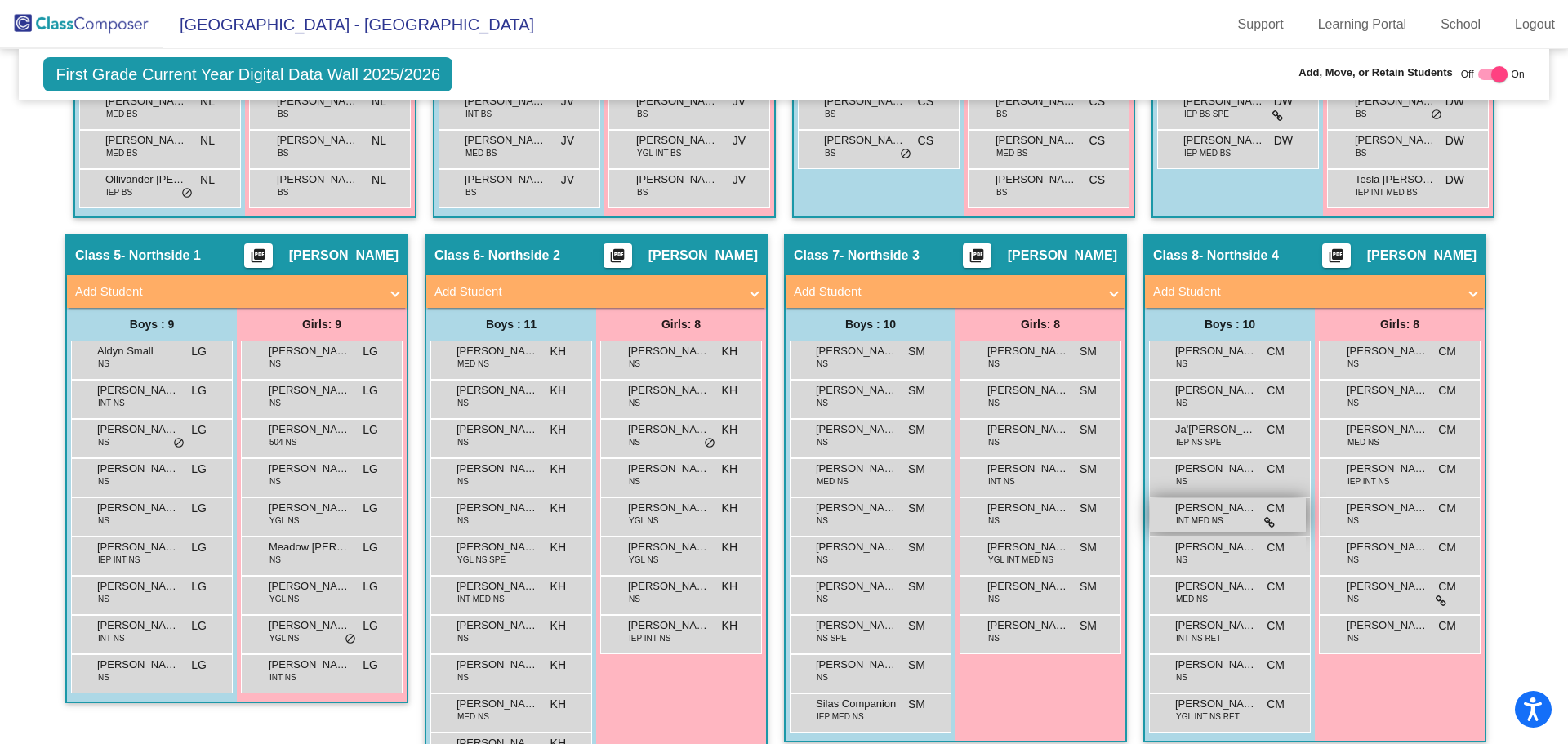
scroll to position [1258, 0]
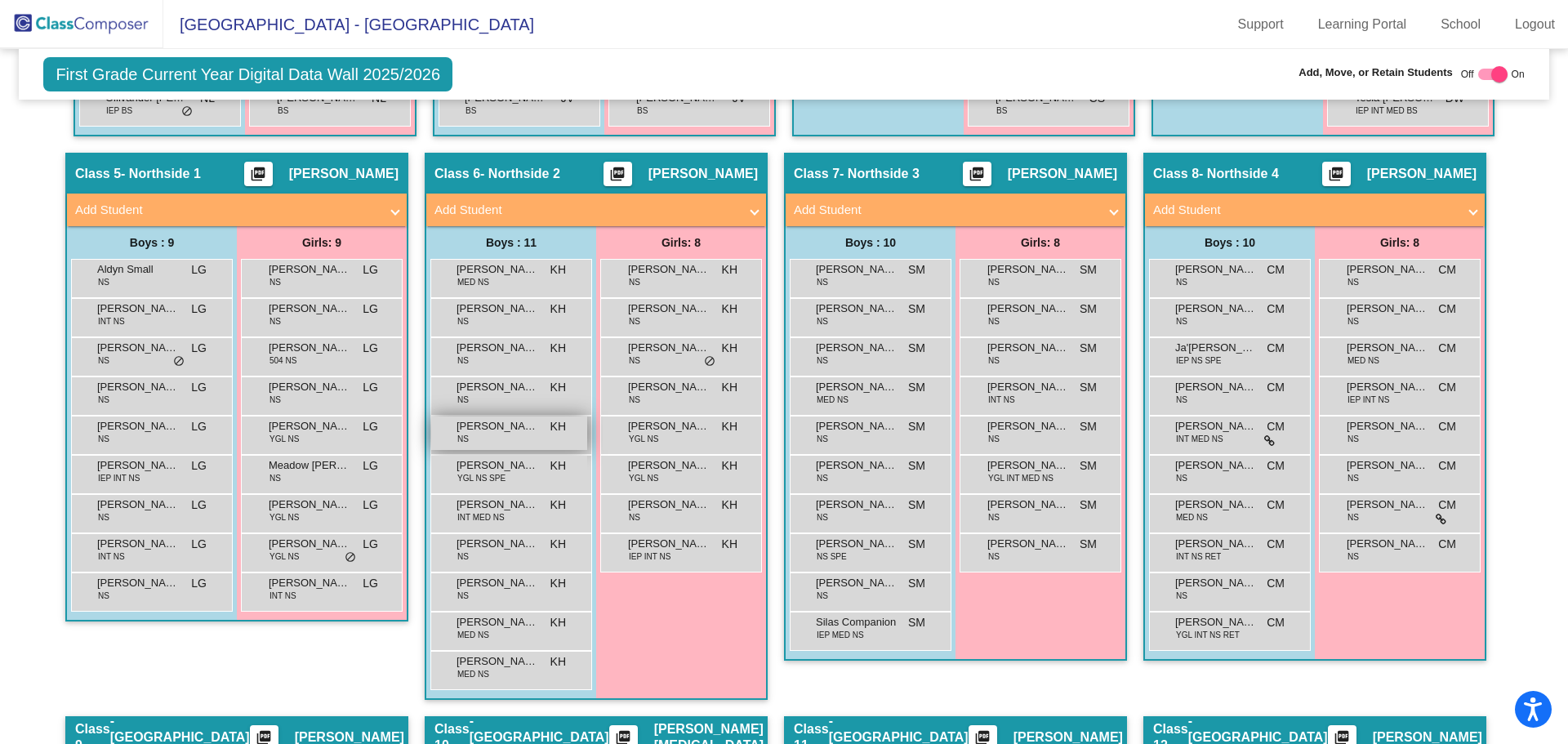
click at [502, 441] on div "[PERSON_NAME] NS KH lock do_not_disturb_alt" at bounding box center [509, 434] width 156 height 33
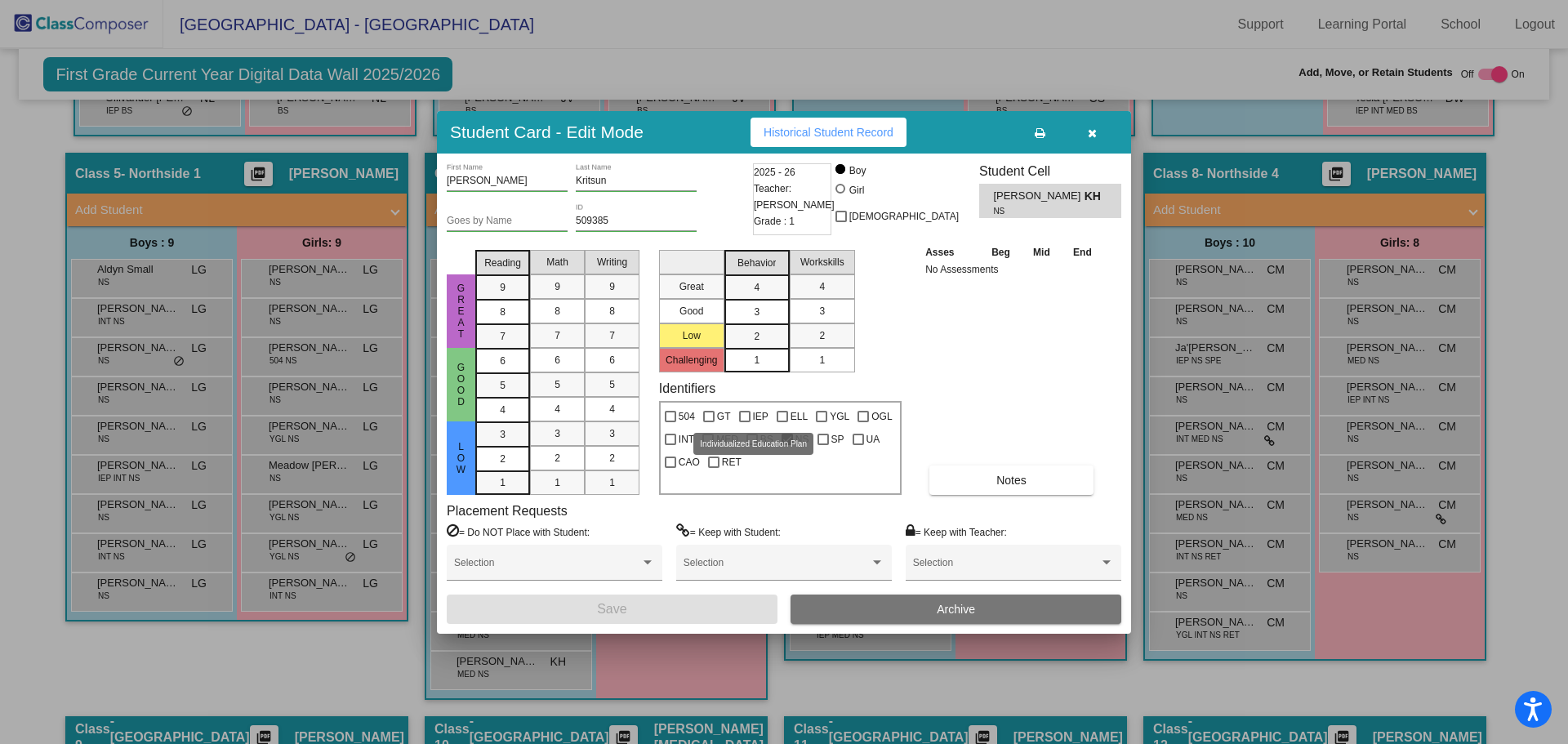
click at [749, 418] on div at bounding box center [745, 416] width 11 height 11
click at [745, 422] on input "IEP" at bounding box center [744, 422] width 1 height 1
checkbox input "true"
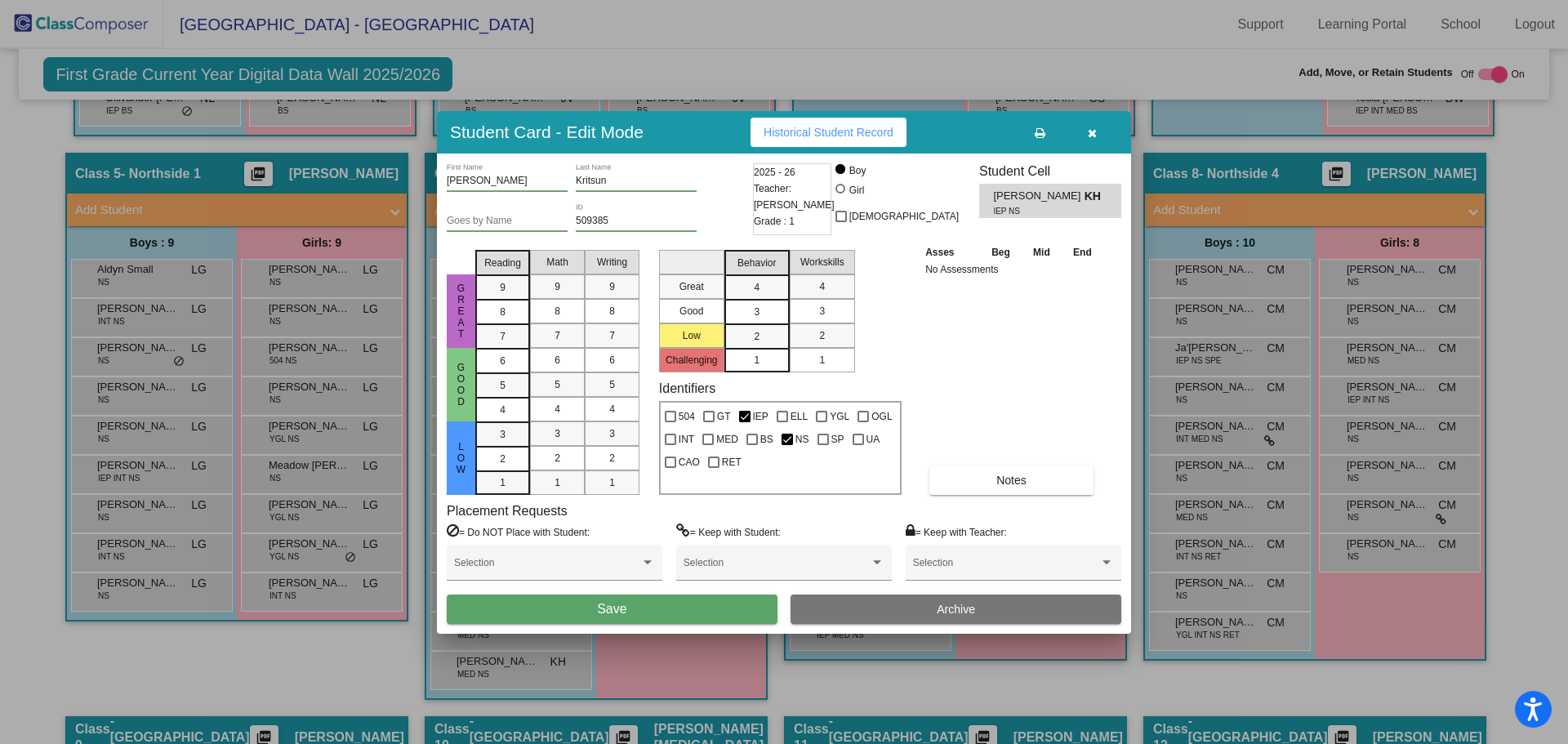
click at [754, 602] on button "Save" at bounding box center [612, 609] width 331 height 29
